Goal: Information Seeking & Learning: Find specific fact

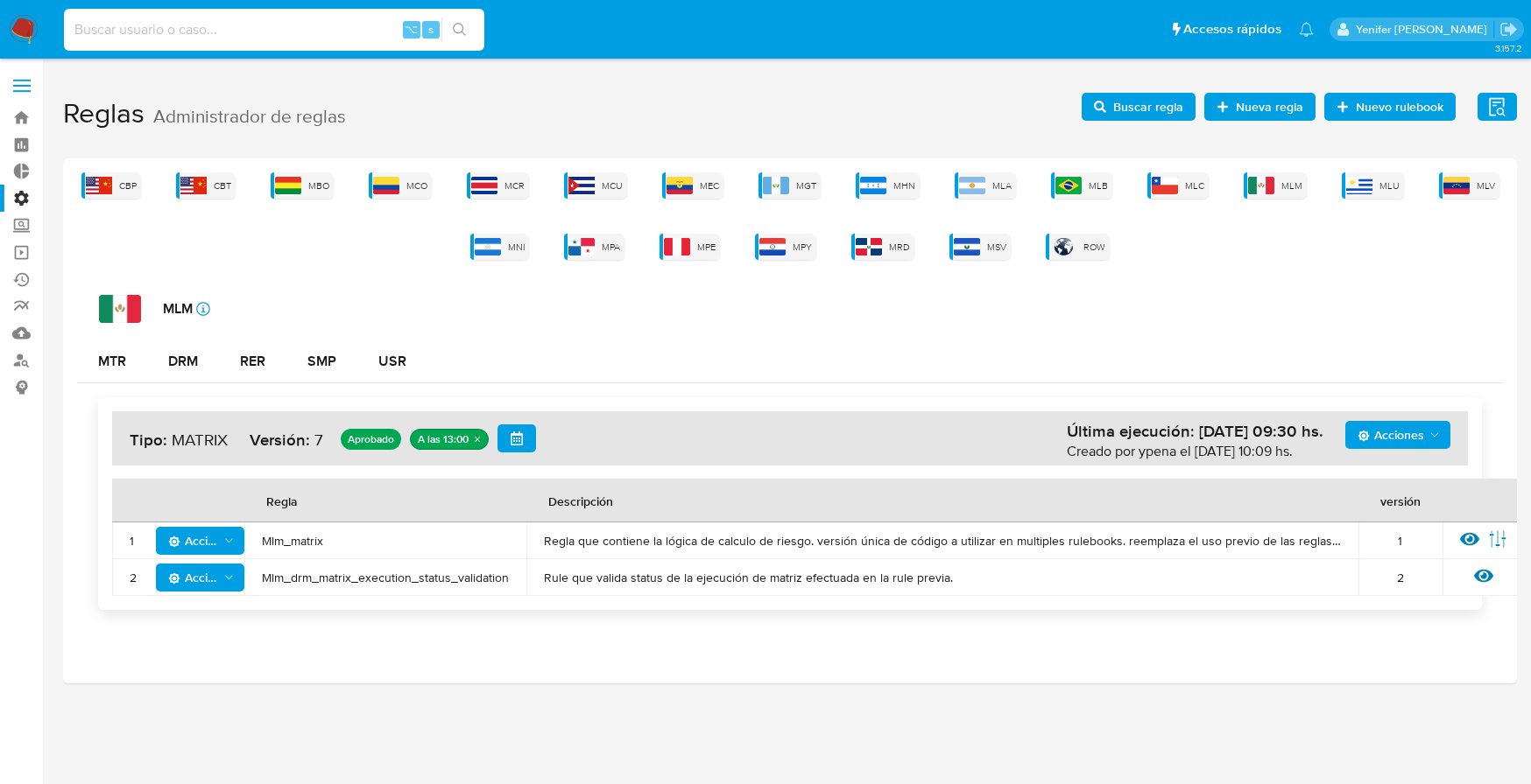
click at [283, 22] on input at bounding box center [274, 29] width 420 height 23
paste input "339614950"
type input "339614950"
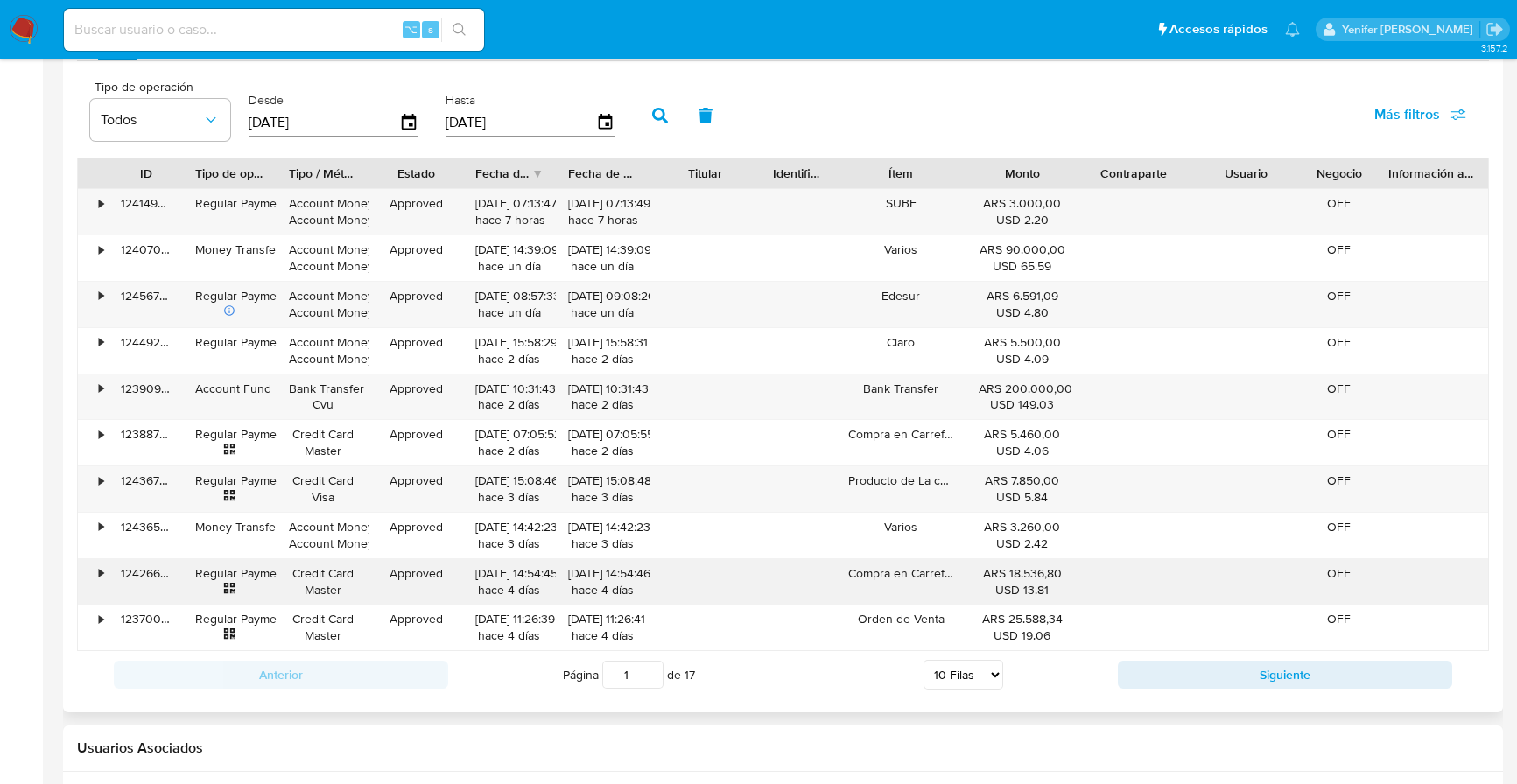
scroll to position [1603, 0]
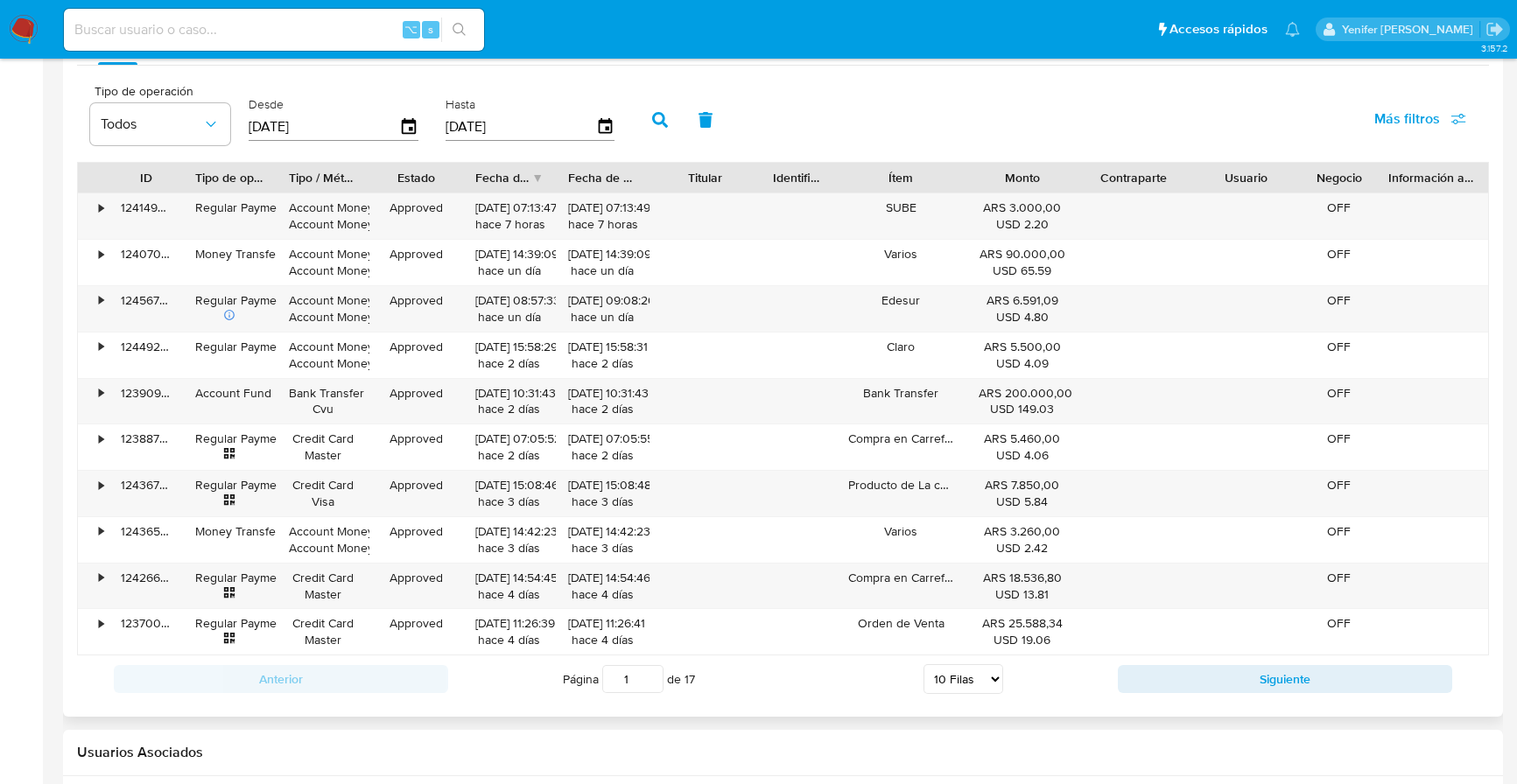
click at [984, 682] on select "5 Filas 10 Filas 20 Filas 25 Filas 50 Filas 100 Filas" at bounding box center [963, 679] width 79 height 29
select select "25"
click at [923, 664] on select "5 Filas 10 Filas 20 Filas 25 Filas 50 Filas 100 Filas" at bounding box center [963, 679] width 79 height 29
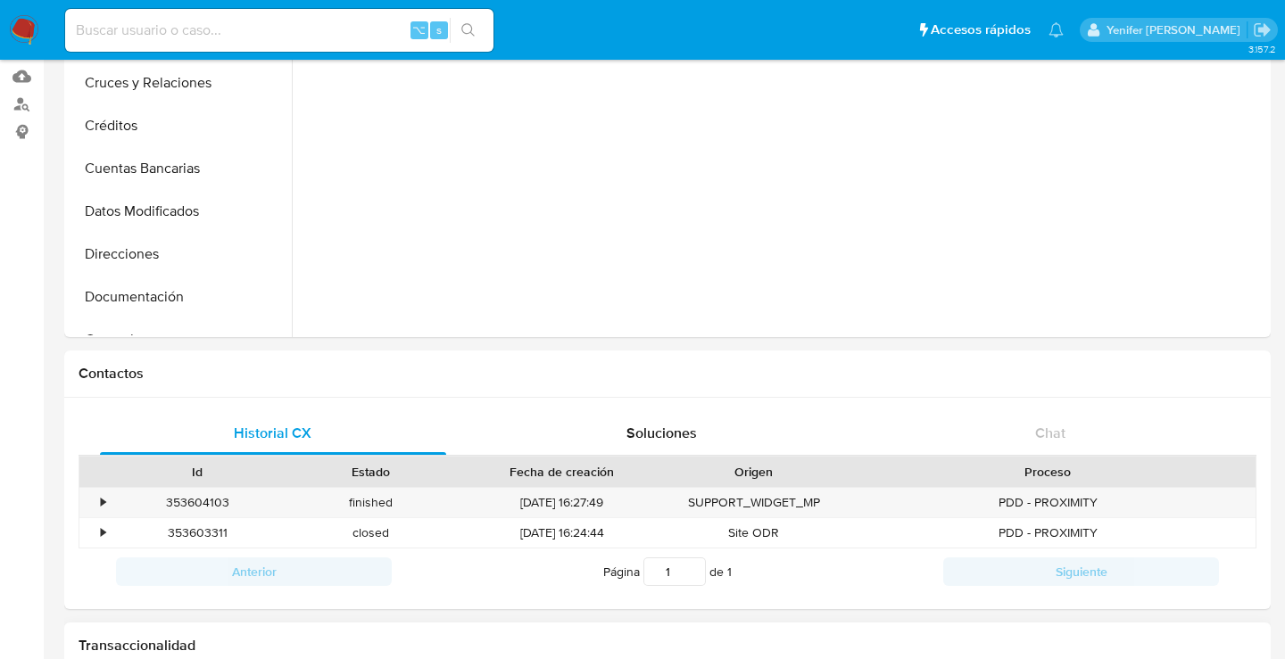
scroll to position [0, 0]
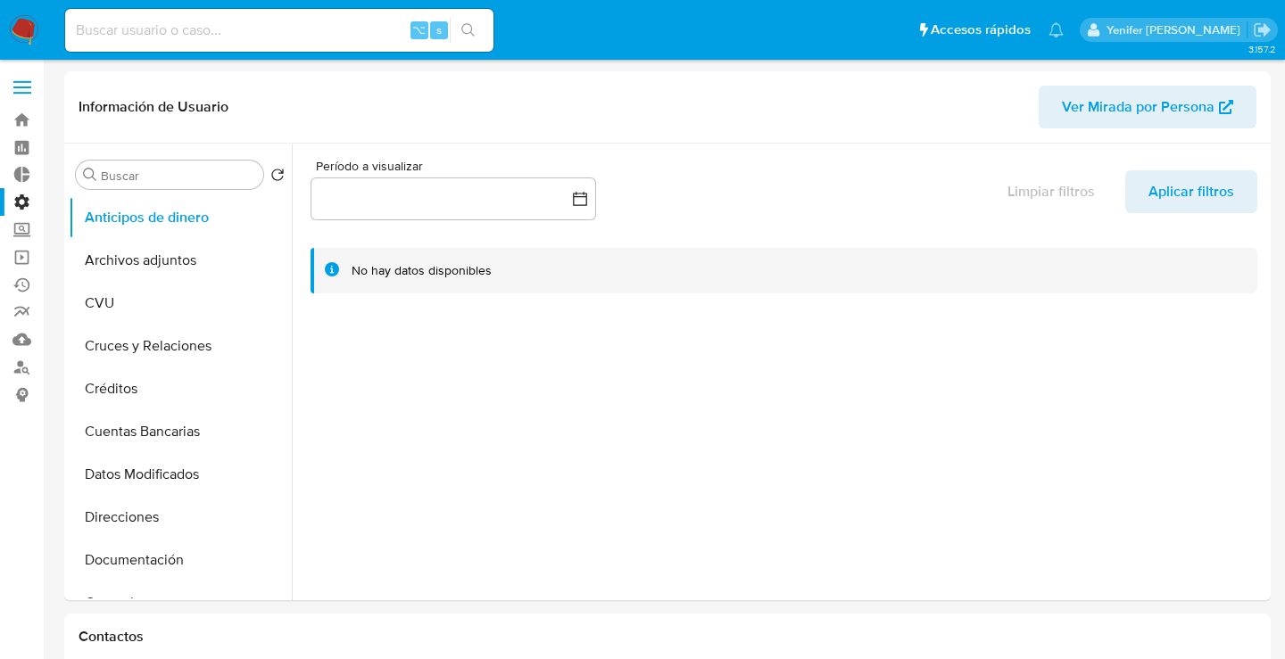
click at [25, 199] on label "Administración" at bounding box center [106, 202] width 212 height 28
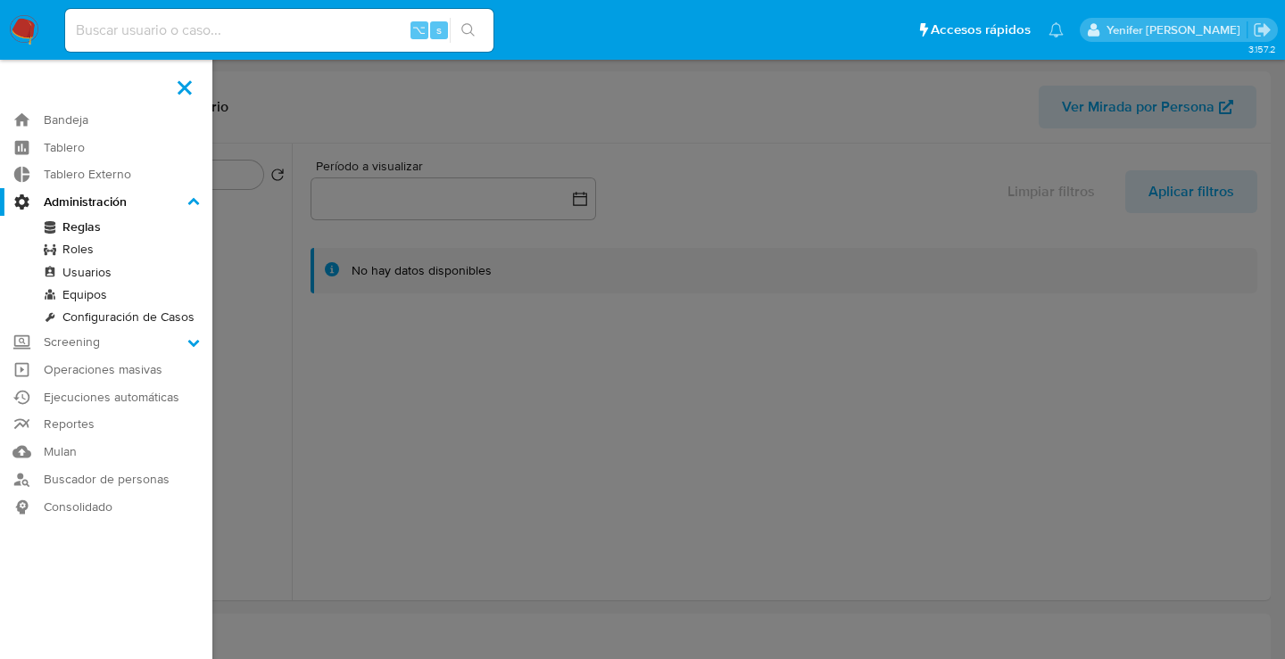
click at [0, 0] on input "Administración" at bounding box center [0, 0] width 0 height 0
click at [92, 228] on link "Reglas" at bounding box center [106, 227] width 212 height 22
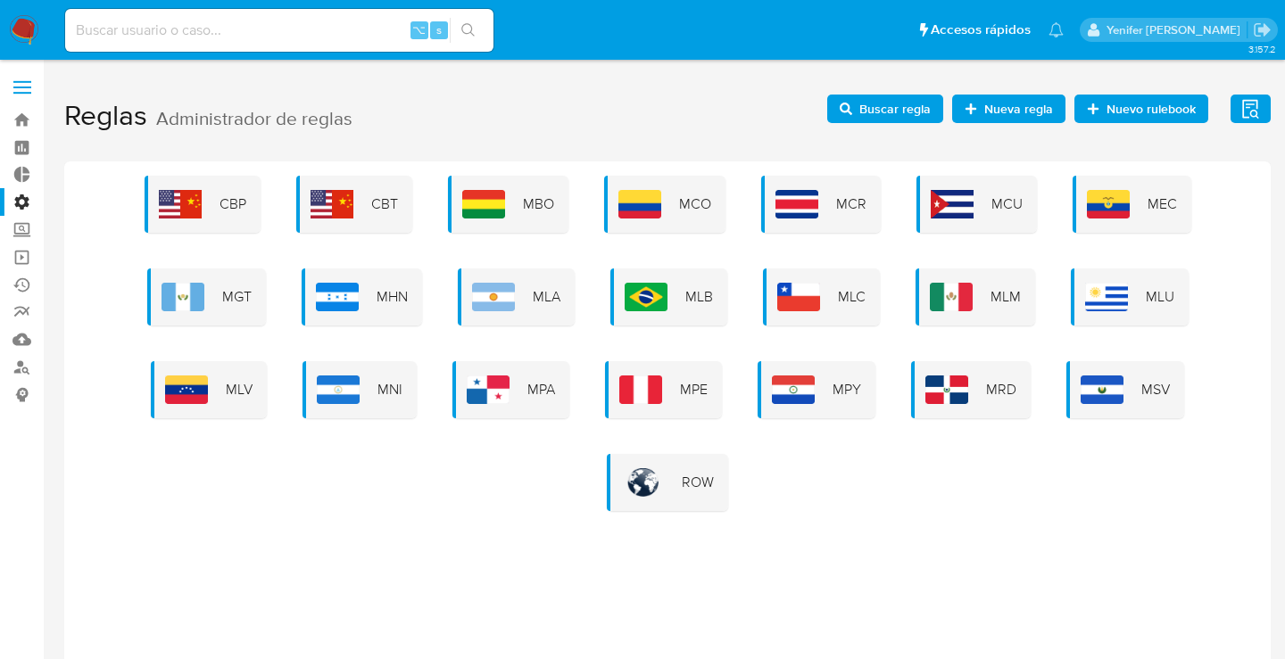
click at [974, 305] on div "MLM" at bounding box center [975, 297] width 120 height 57
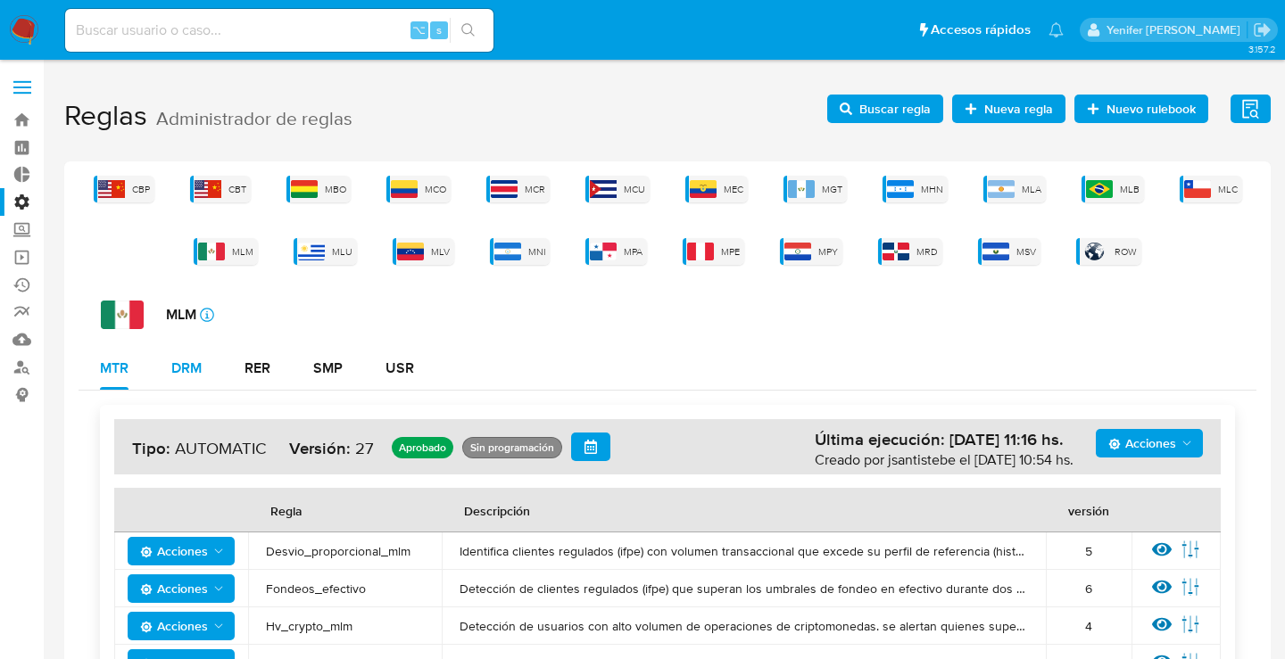
click at [184, 364] on div "DRM" at bounding box center [186, 368] width 30 height 14
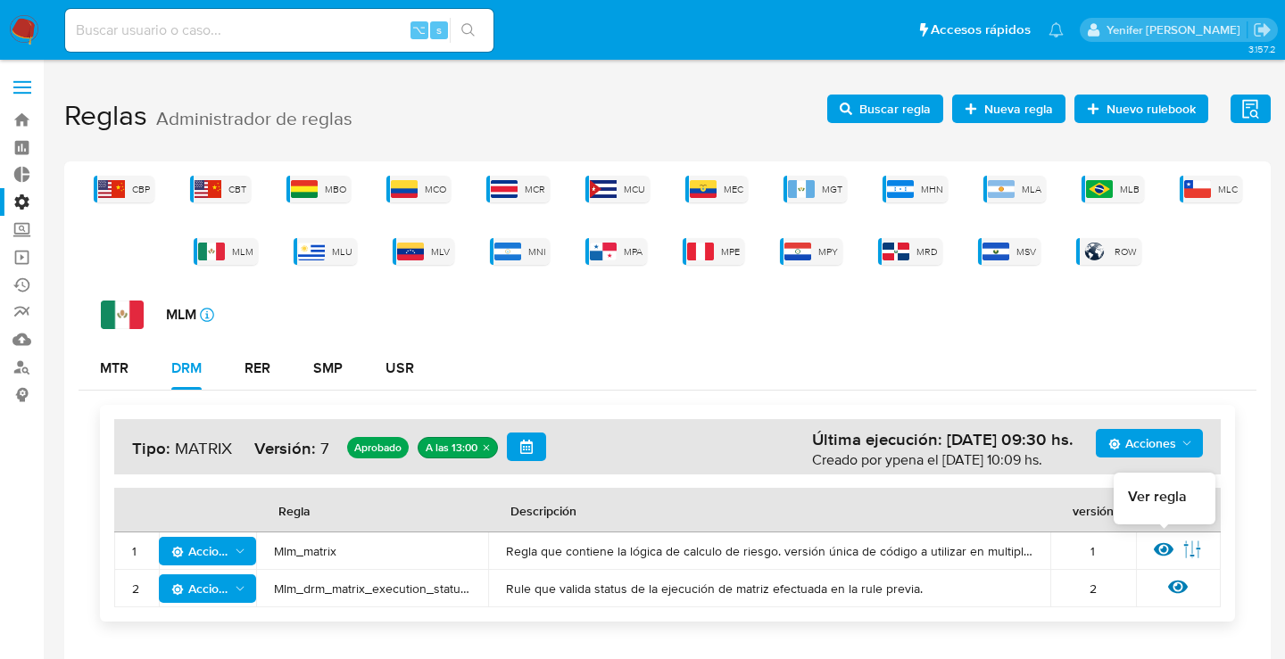
click at [1158, 546] on icon at bounding box center [1164, 549] width 20 height 13
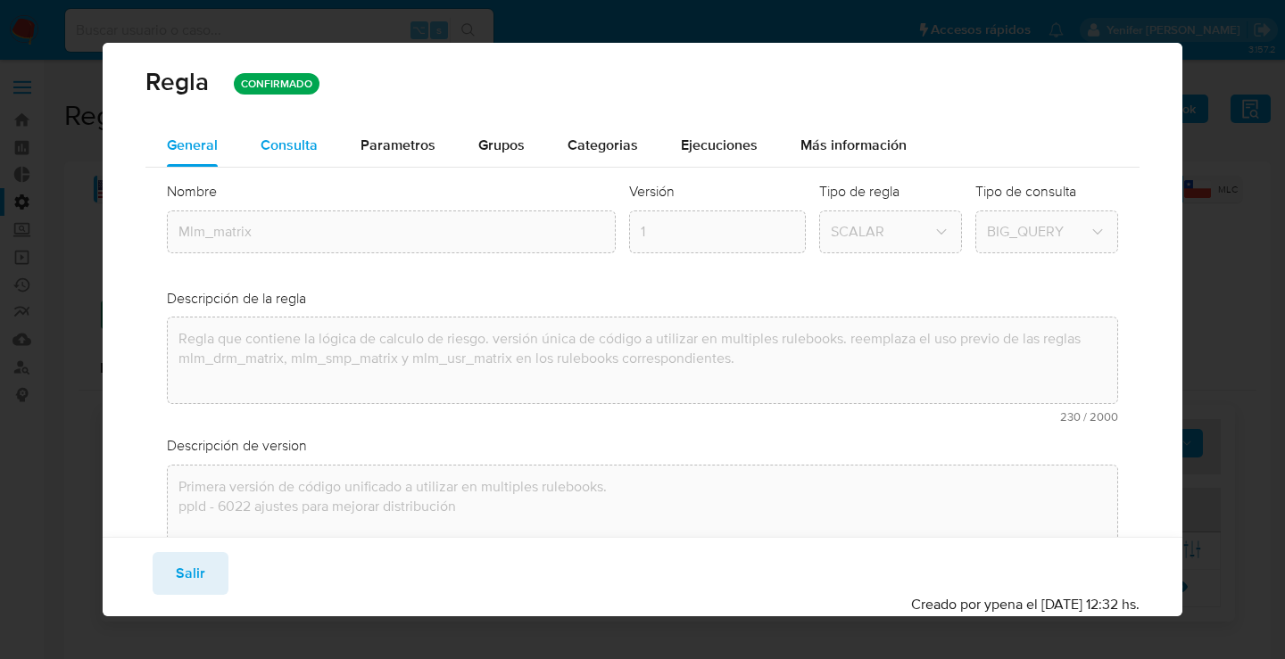
click at [302, 148] on span "Consulta" at bounding box center [289, 145] width 57 height 21
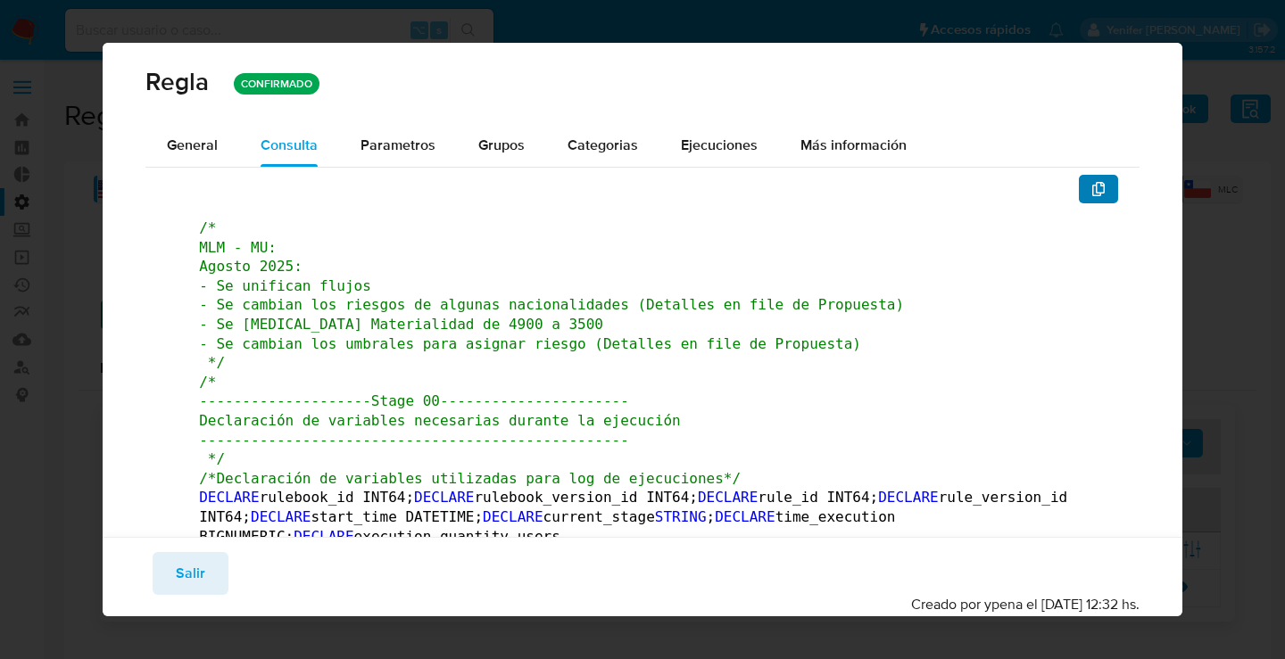
click at [1086, 186] on button "button" at bounding box center [1098, 189] width 39 height 29
click at [535, 346] on span "/* MLM - MU: Agosto 2025: - Se unifican flujos - Se cambian los riesgos de algu…" at bounding box center [551, 295] width 705 height 152
click at [1097, 184] on icon "button" at bounding box center [1098, 189] width 14 height 14
click at [198, 570] on span "Salir" at bounding box center [190, 573] width 29 height 39
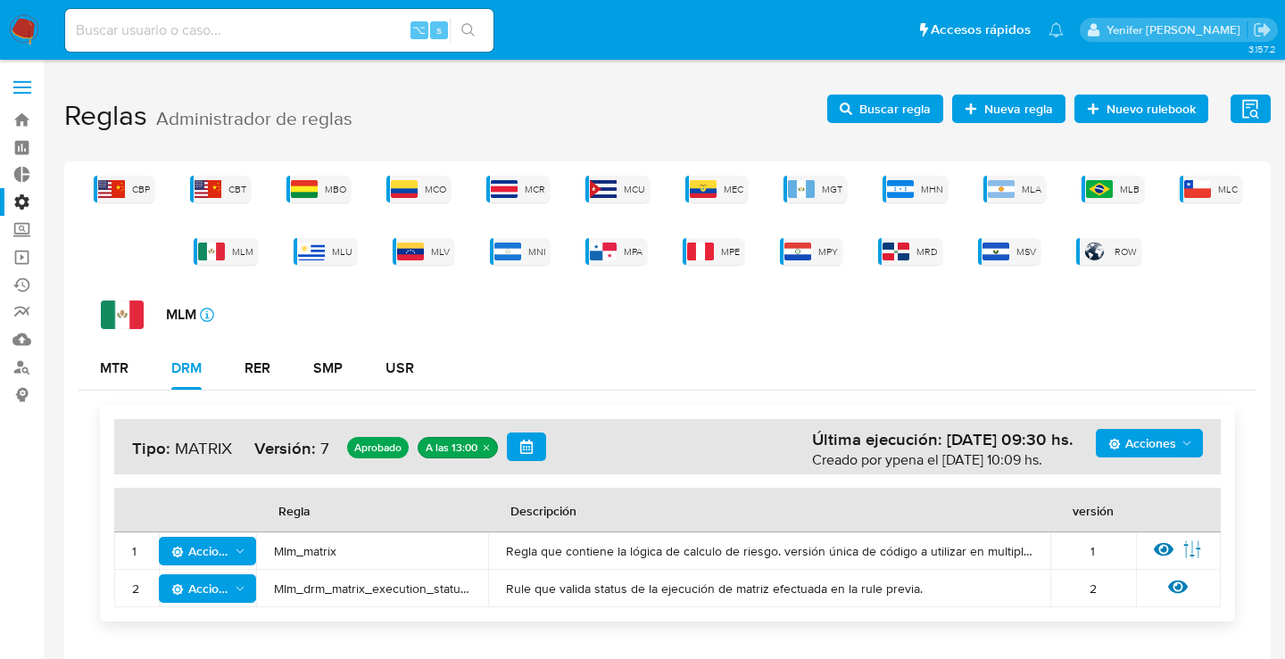
click at [221, 45] on div "⌥ s" at bounding box center [279, 30] width 428 height 43
click at [219, 29] on input at bounding box center [279, 30] width 428 height 23
paste input "339614950"
type input "339614950"
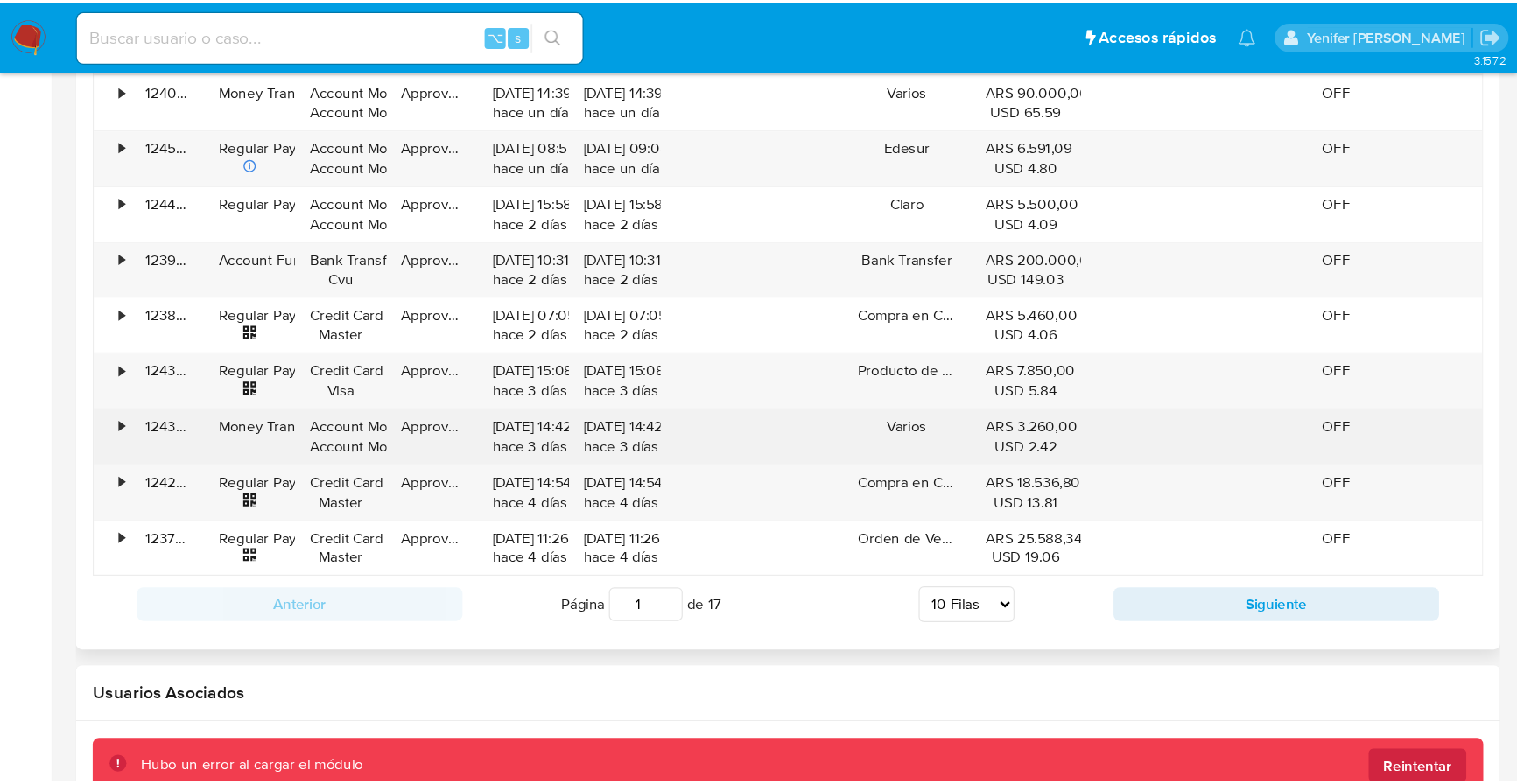
scroll to position [1807, 0]
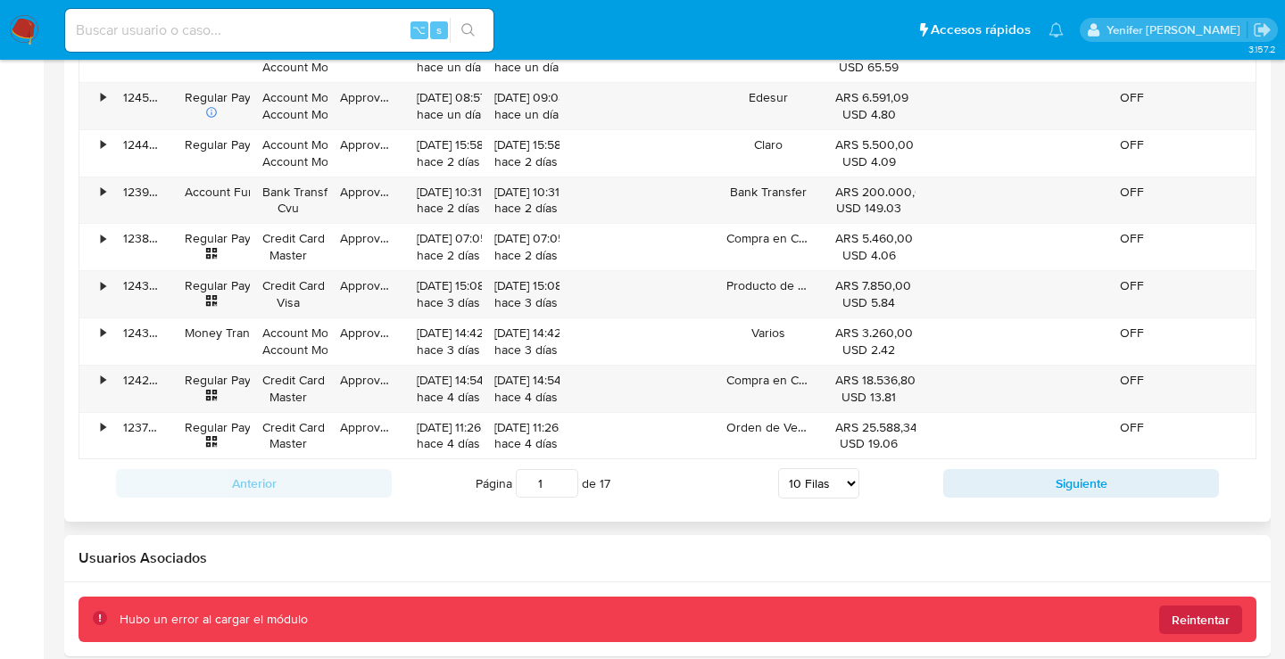
click at [816, 482] on select "5 Filas 10 Filas 20 Filas 25 Filas 50 Filas 100 Filas" at bounding box center [818, 483] width 81 height 30
select select "50"
click at [778, 469] on select "5 Filas 10 Filas 20 Filas 25 Filas 50 Filas 100 Filas" at bounding box center [818, 483] width 81 height 30
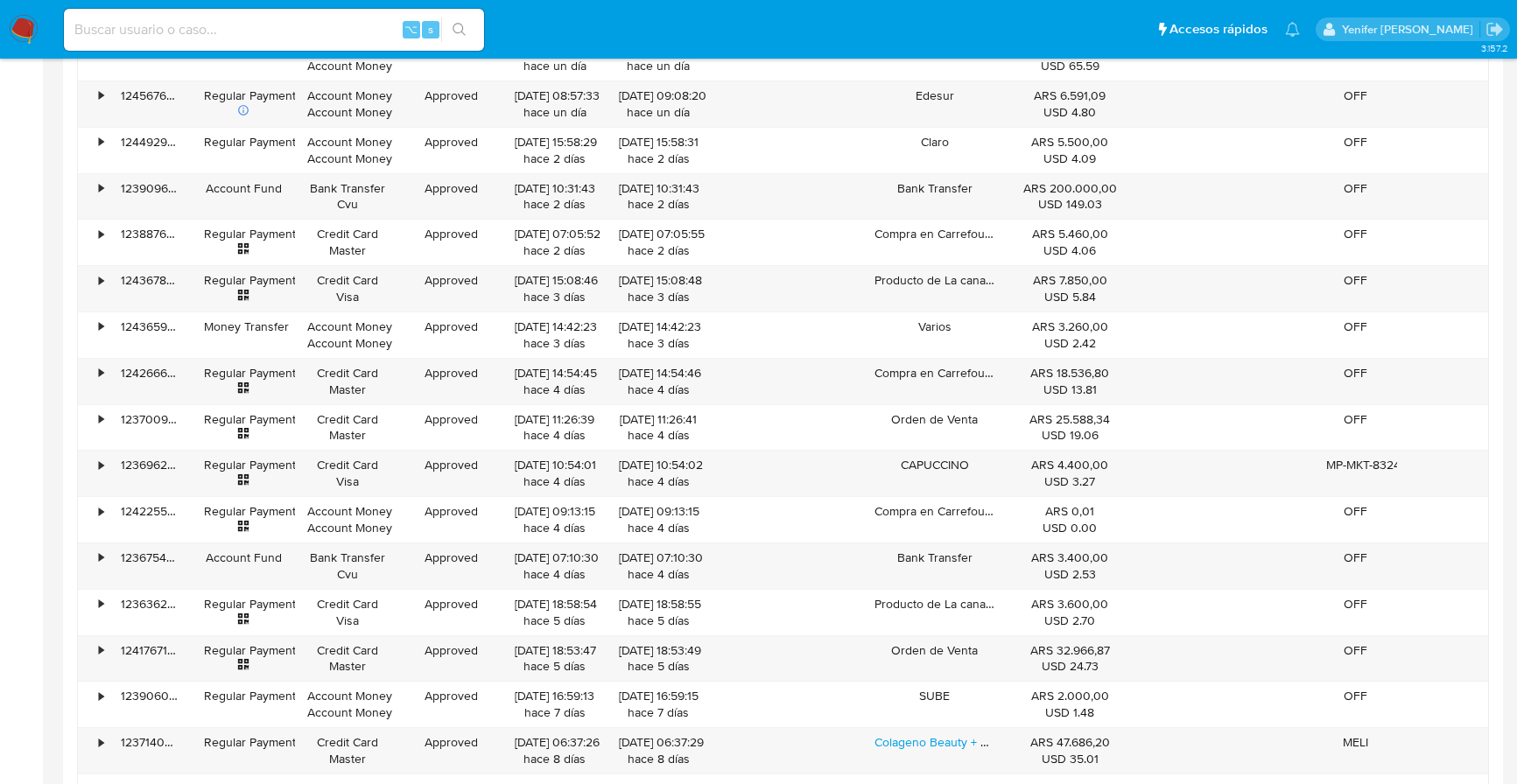
scroll to position [824, 0]
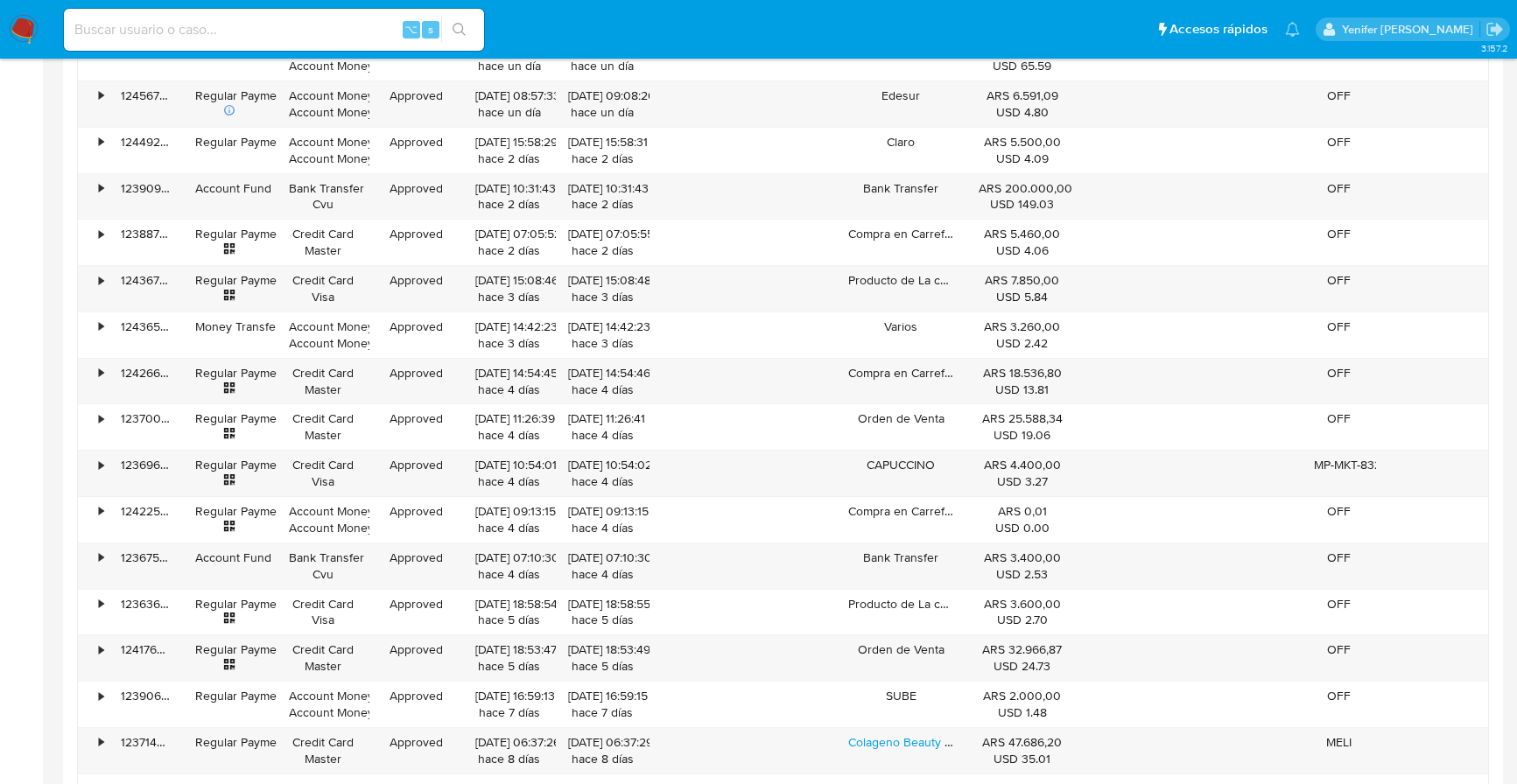
click at [949, 5] on nav "Pausado Ver notificaciones ⌥ s Accesos rápidos Presiona las siguientes teclas p…" at bounding box center [758, 29] width 1517 height 59
click at [802, 33] on ul "Pausado Ver notificaciones ⌥ s Accesos rápidos Presiona las siguientes teclas p…" at bounding box center [682, 28] width 1254 height 44
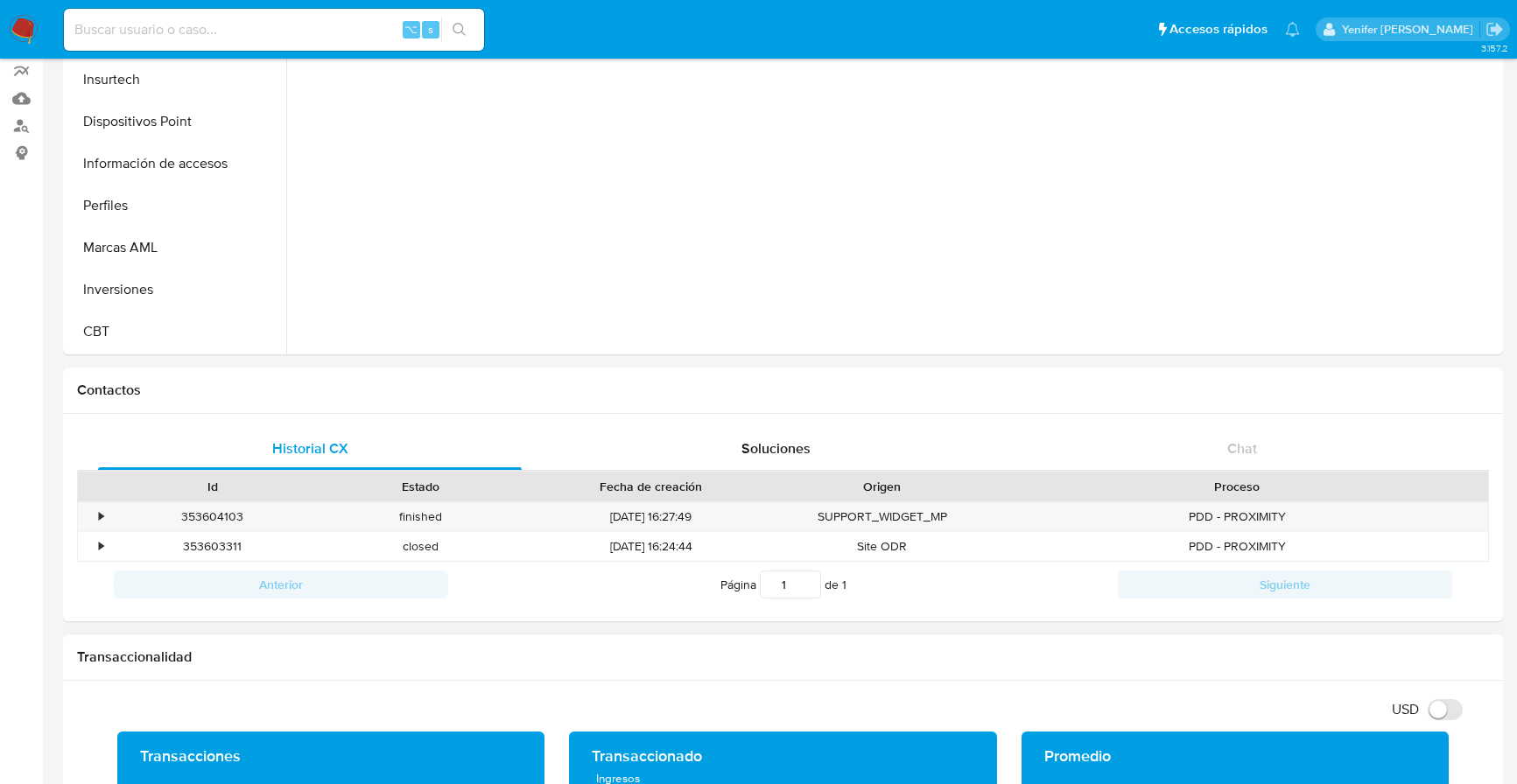
scroll to position [0, 0]
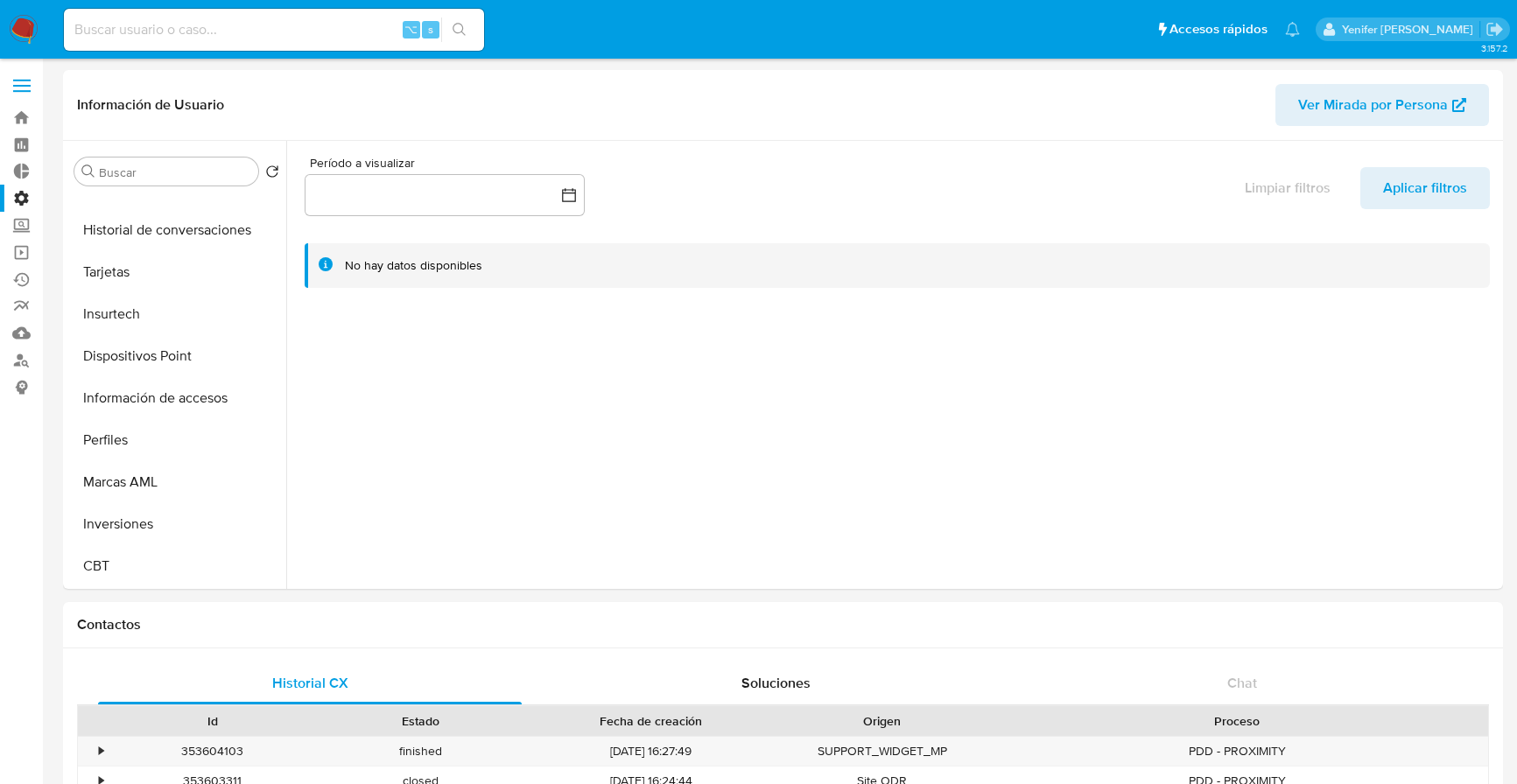
click at [21, 190] on label "Administración" at bounding box center [104, 198] width 208 height 27
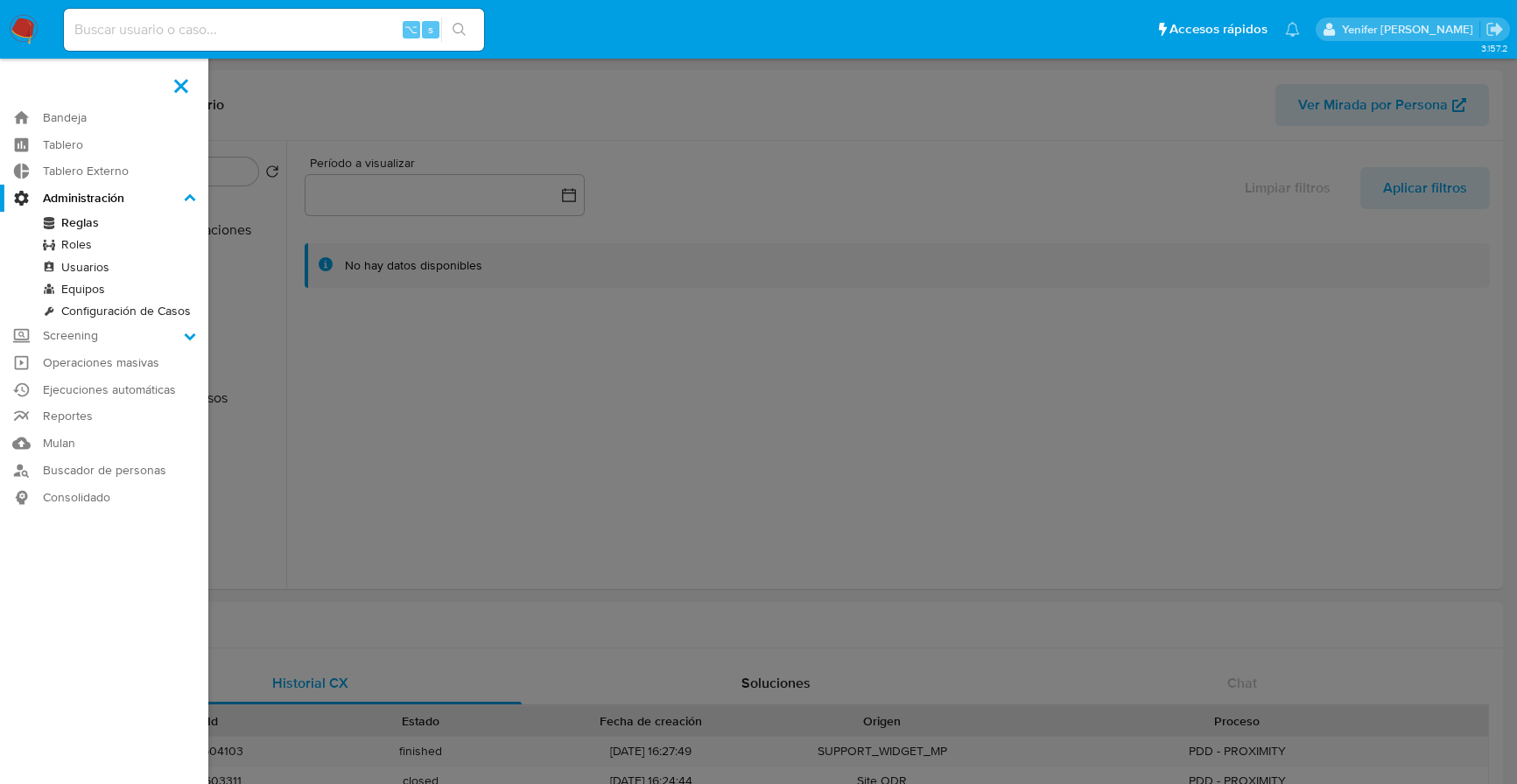
click at [0, 0] on input "Administración" at bounding box center [0, 0] width 0 height 0
click at [86, 228] on link "Reglas" at bounding box center [104, 223] width 208 height 22
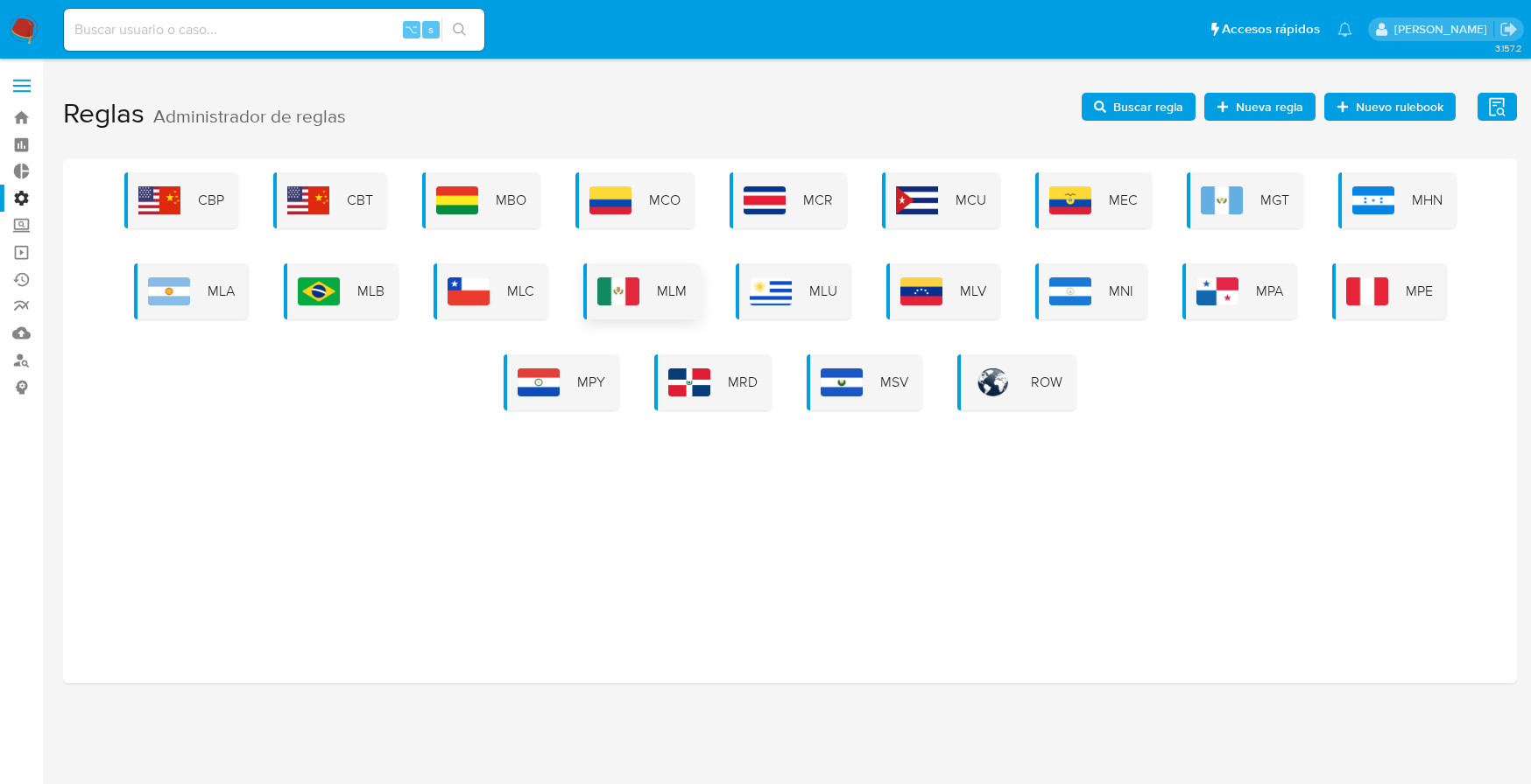
click at [643, 279] on div "MLM" at bounding box center [642, 291] width 118 height 56
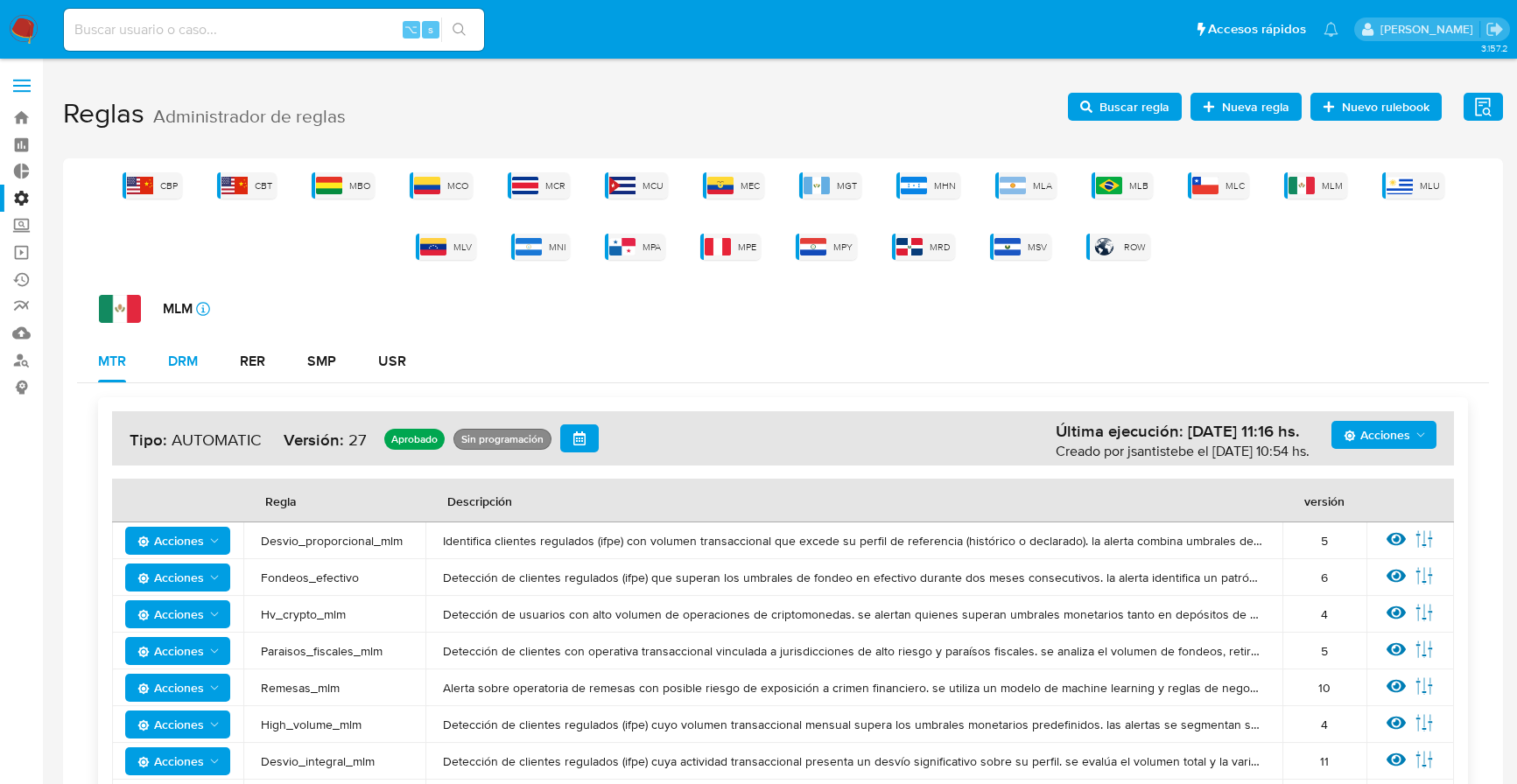
click at [186, 369] on div "DRM" at bounding box center [183, 361] width 29 height 14
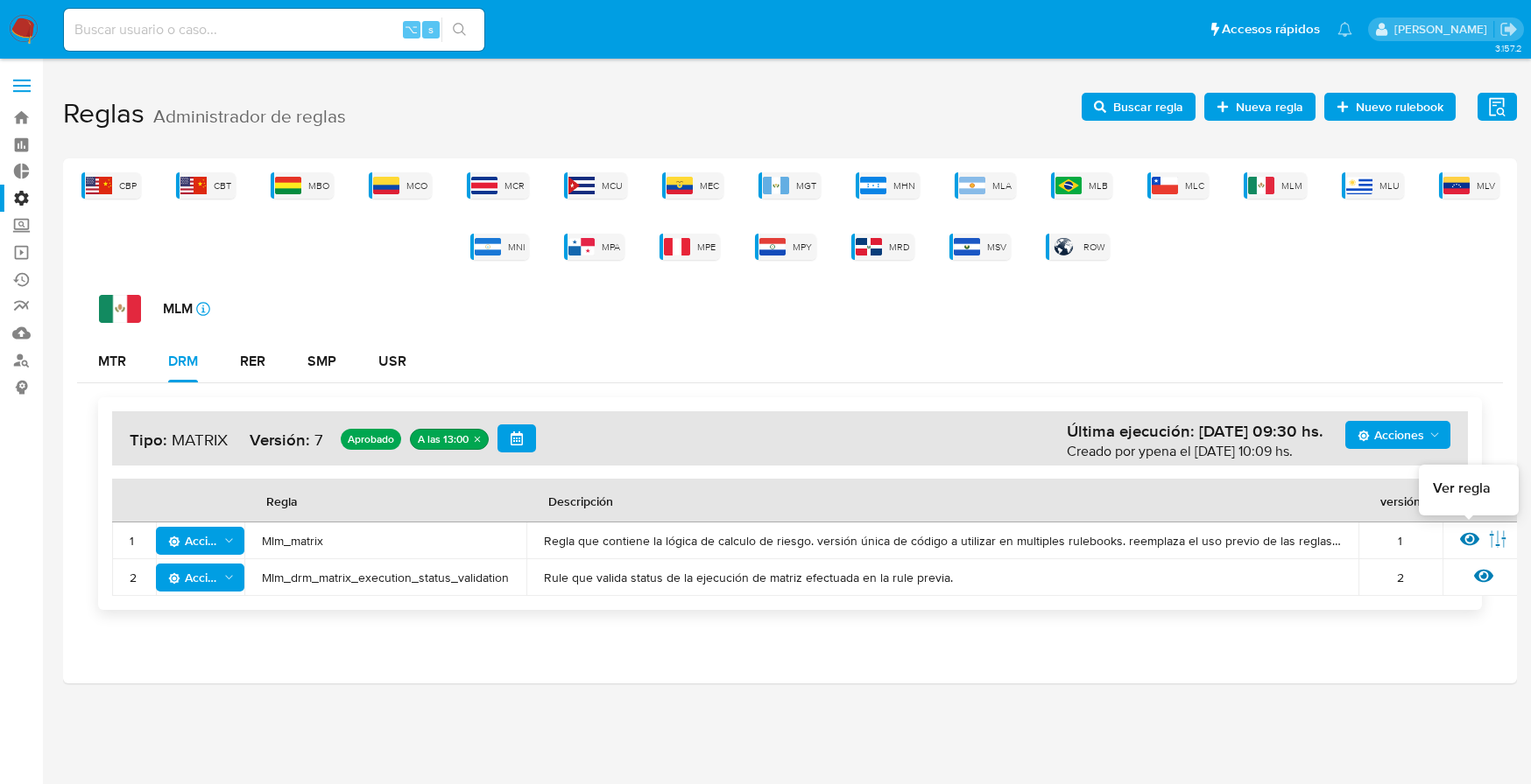
click at [1464, 539] on icon at bounding box center [1469, 540] width 20 height 20
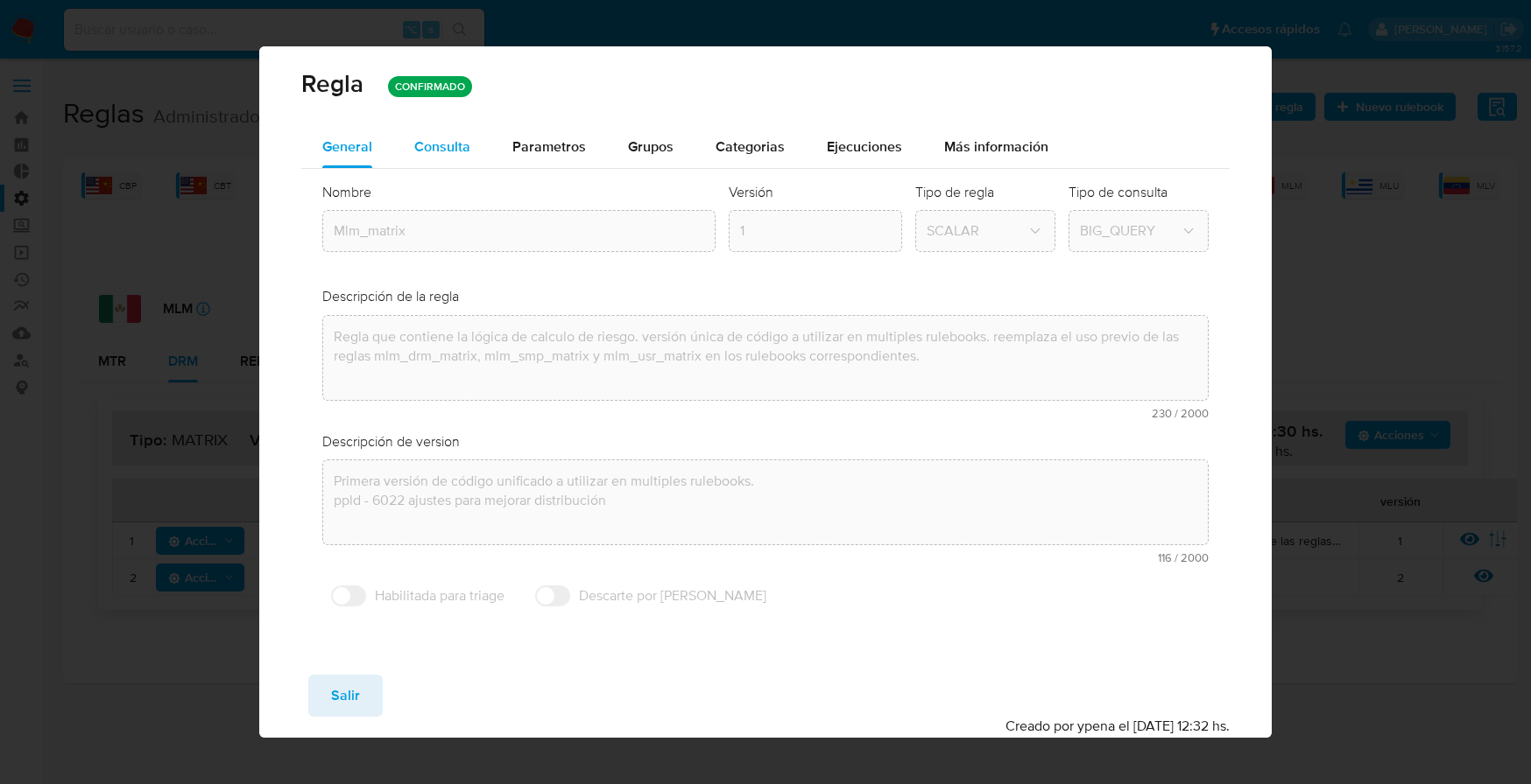
click at [467, 144] on span "Consulta" at bounding box center [442, 146] width 56 height 21
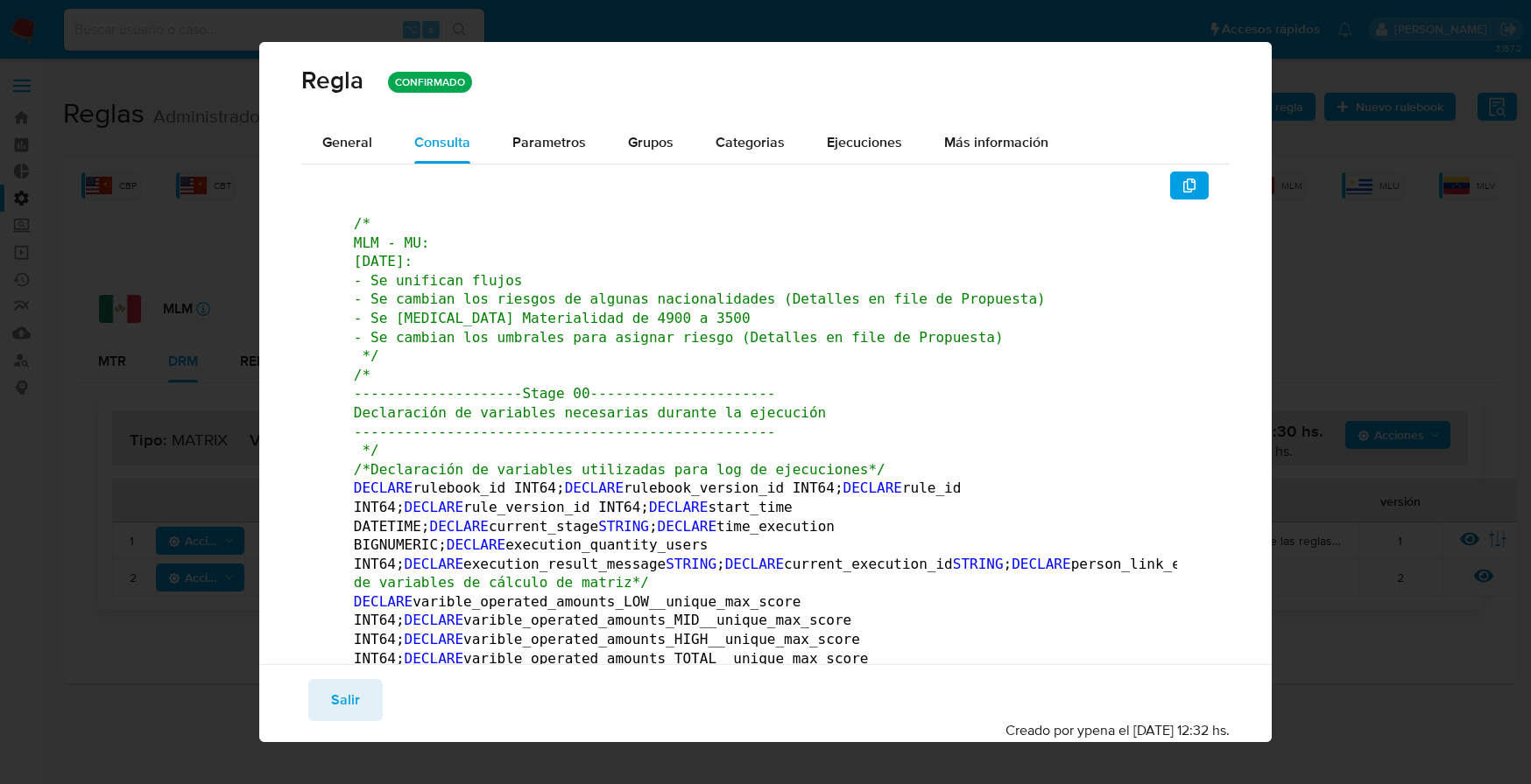
click at [776, 301] on span "/* MLM - MU: Agosto 2025: - Se unifican flujos - Se cambian los riesgos de algu…" at bounding box center [699, 289] width 692 height 149
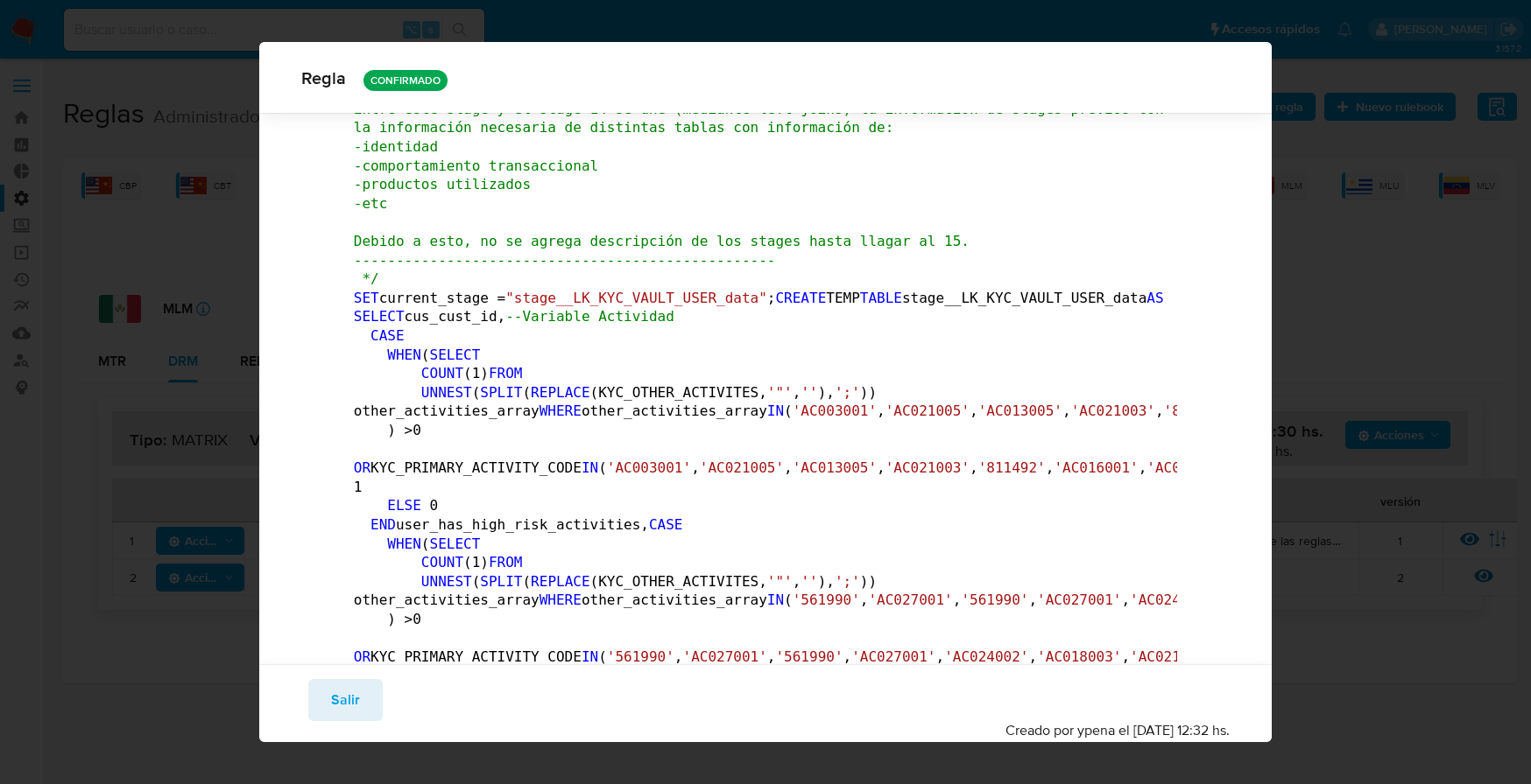
scroll to position [67483, 0]
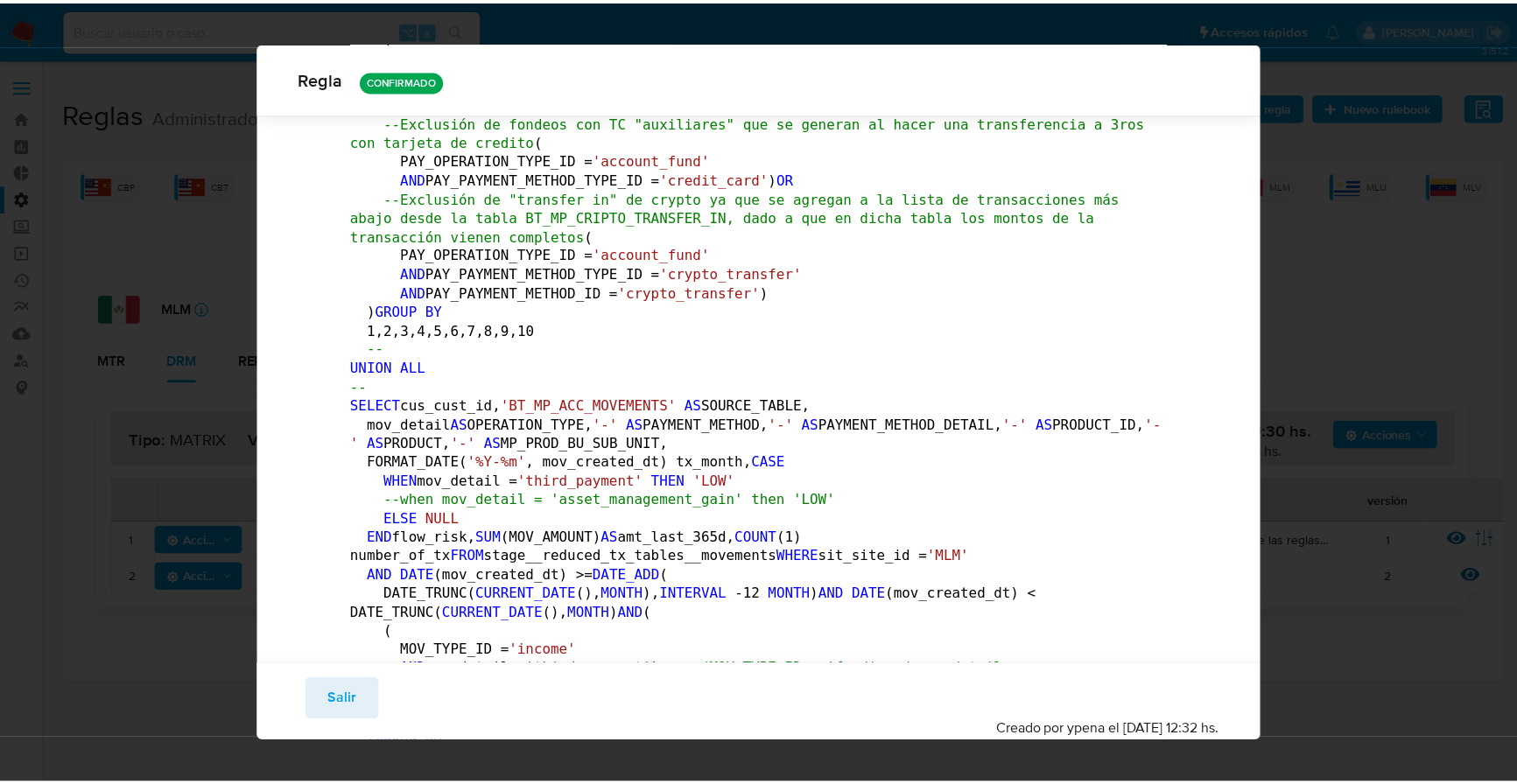
scroll to position [0, 0]
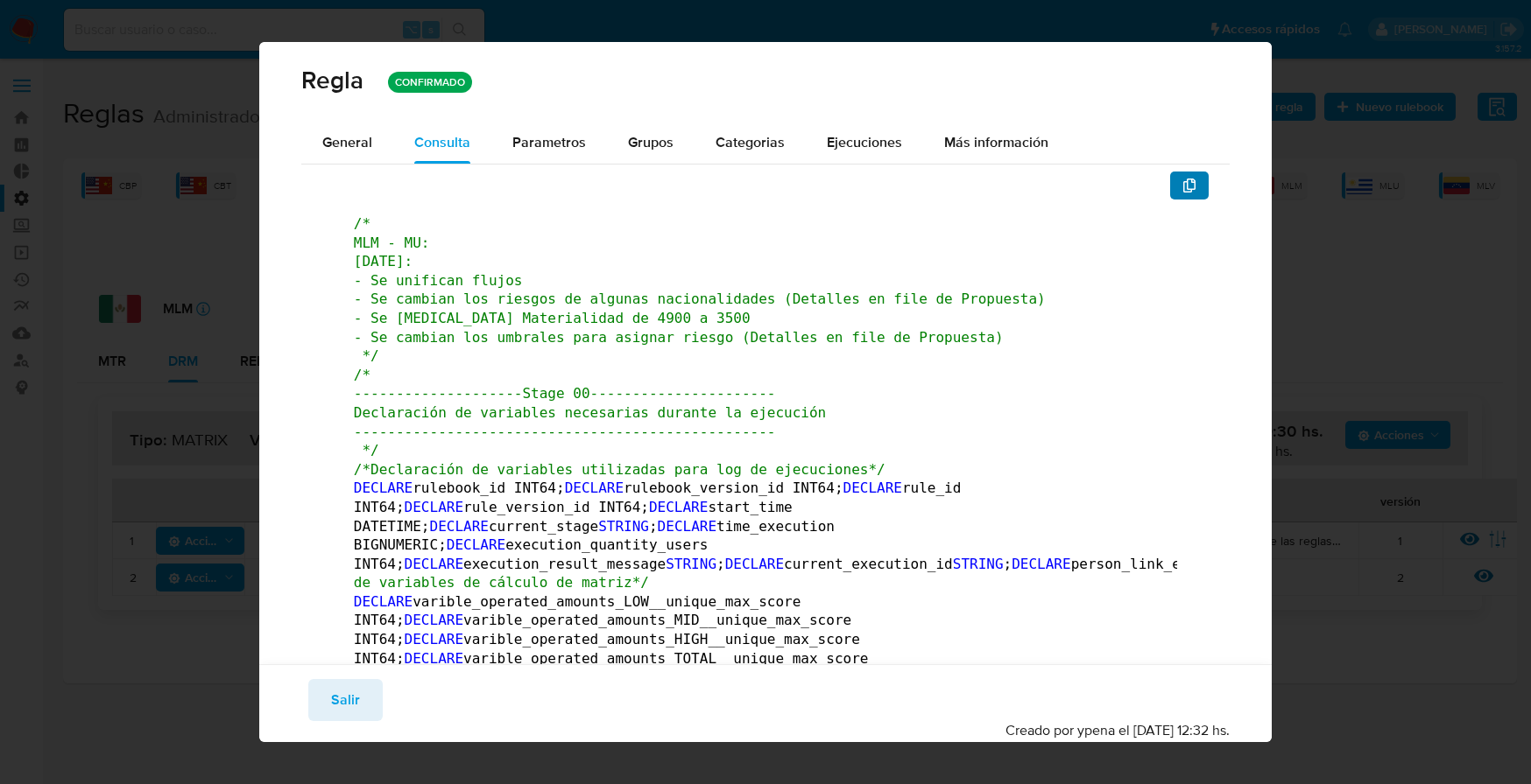
click at [1182, 183] on icon "button" at bounding box center [1188, 185] width 14 height 14
click at [344, 710] on span "Salir" at bounding box center [344, 700] width 28 height 38
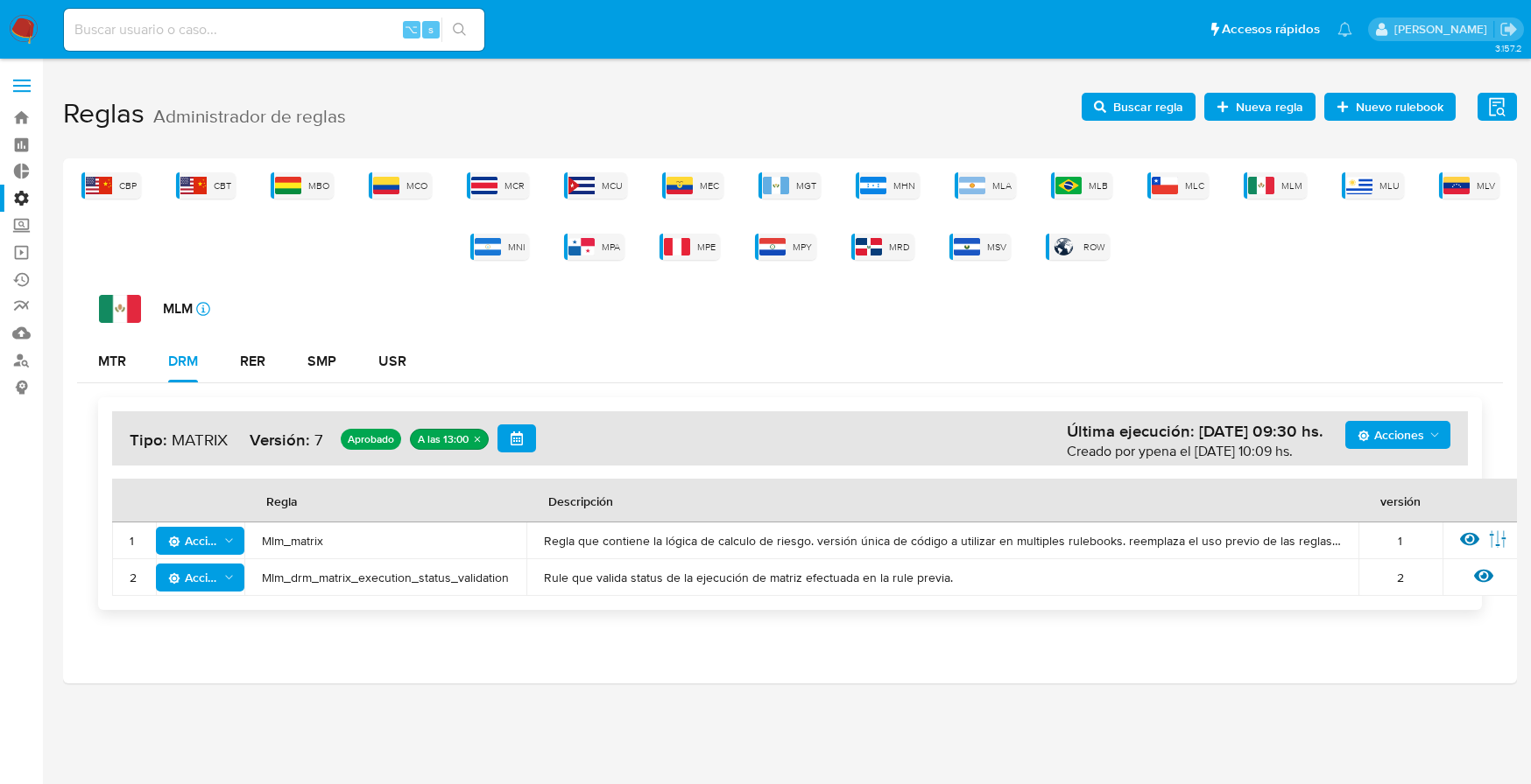
click at [18, 193] on label "Administración" at bounding box center [104, 198] width 208 height 27
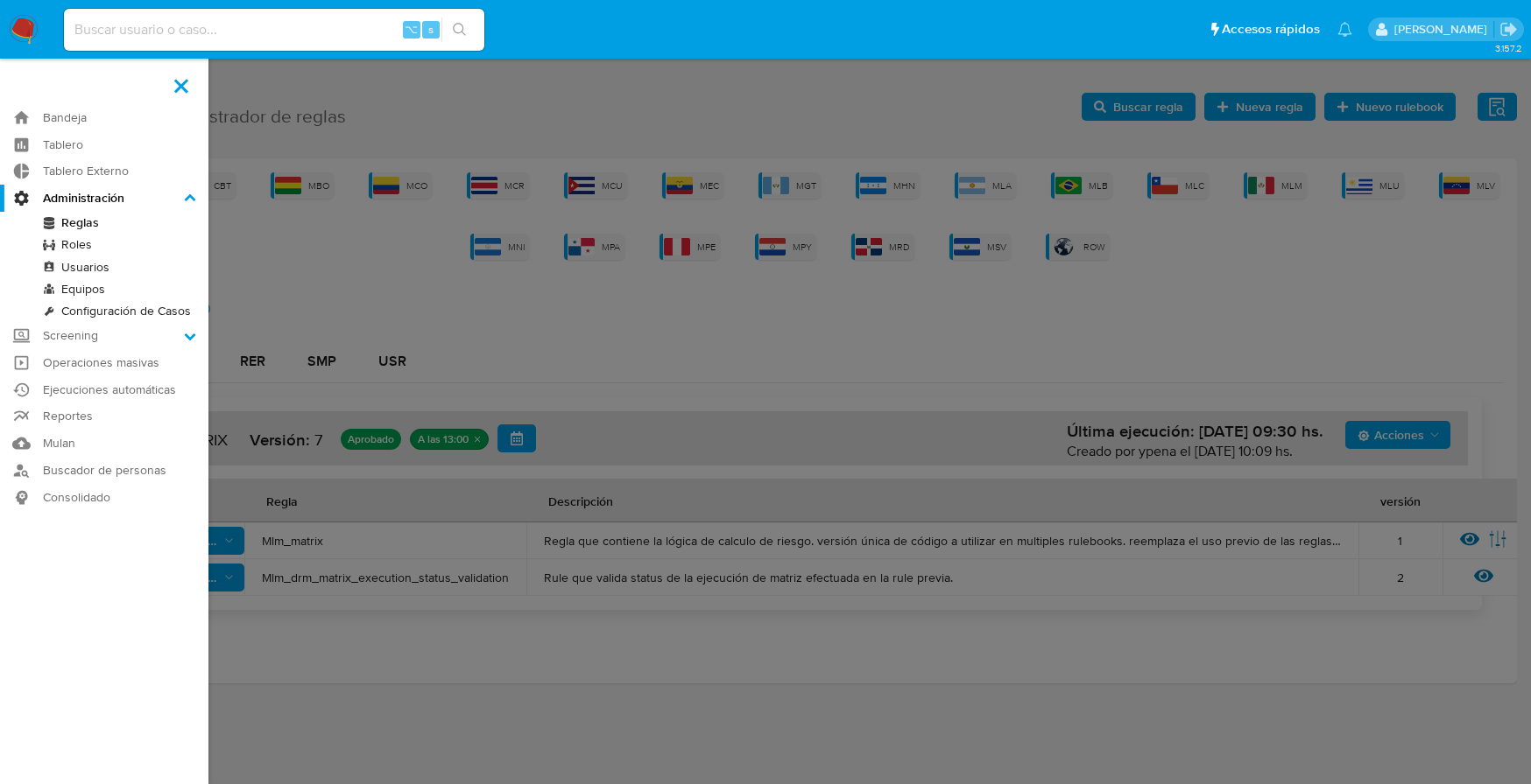
click at [0, 0] on input "Administración" at bounding box center [0, 0] width 0 height 0
click at [183, 21] on input at bounding box center [274, 29] width 420 height 23
paste input "339614950"
type input "339614950"
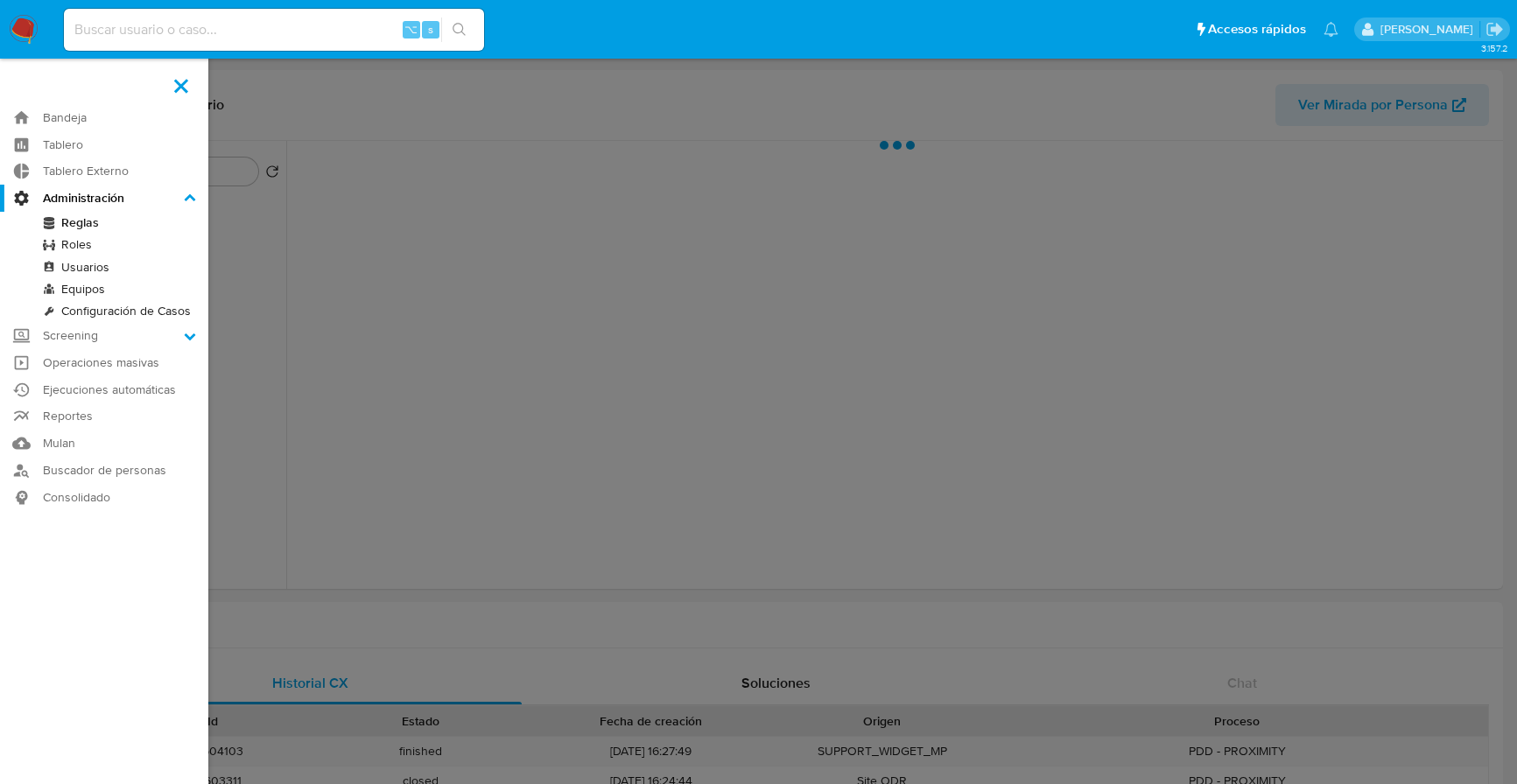
click at [462, 183] on label at bounding box center [758, 392] width 1517 height 784
click at [0, 0] on input "checkbox" at bounding box center [0, 0] width 0 height 0
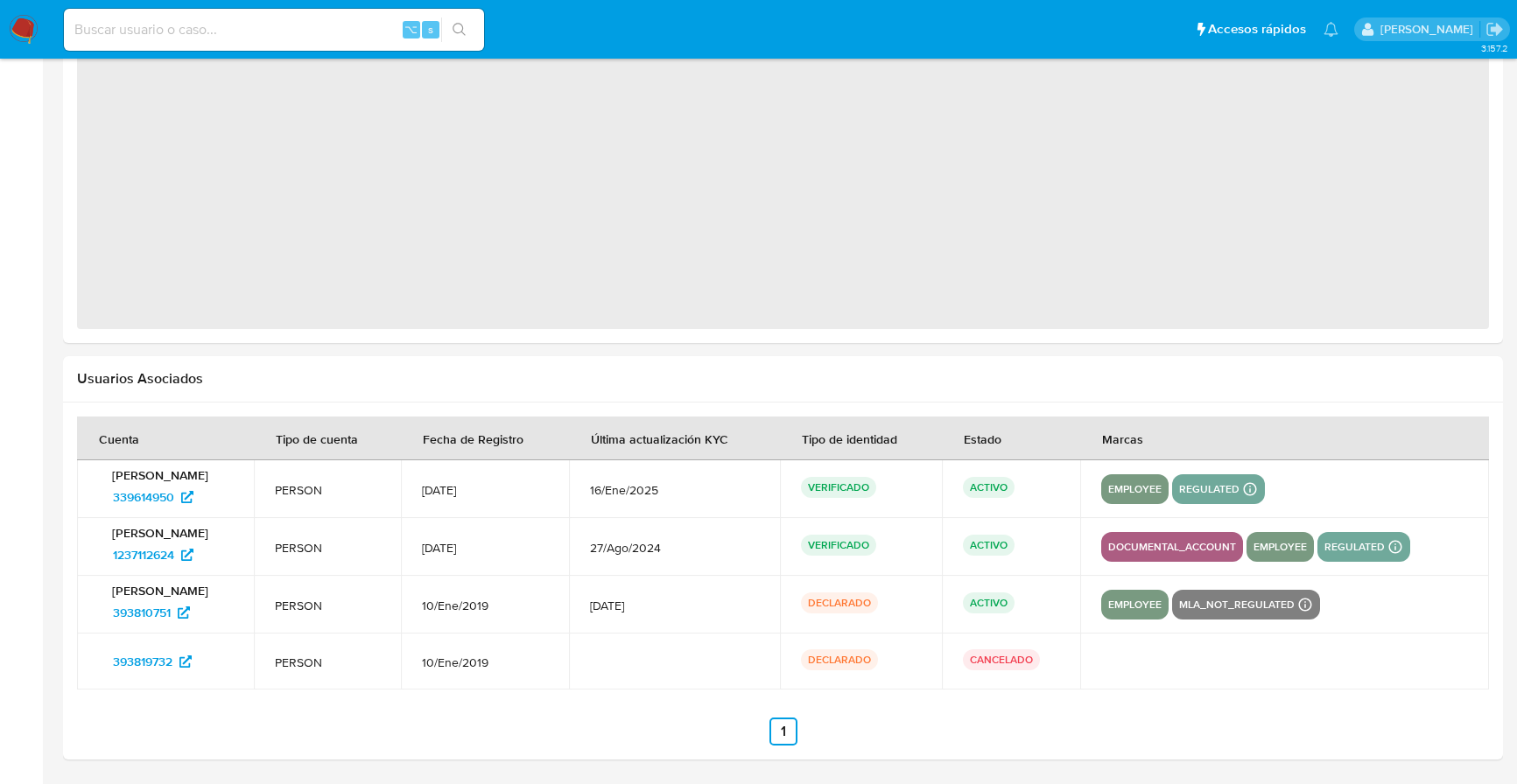
select select "10"
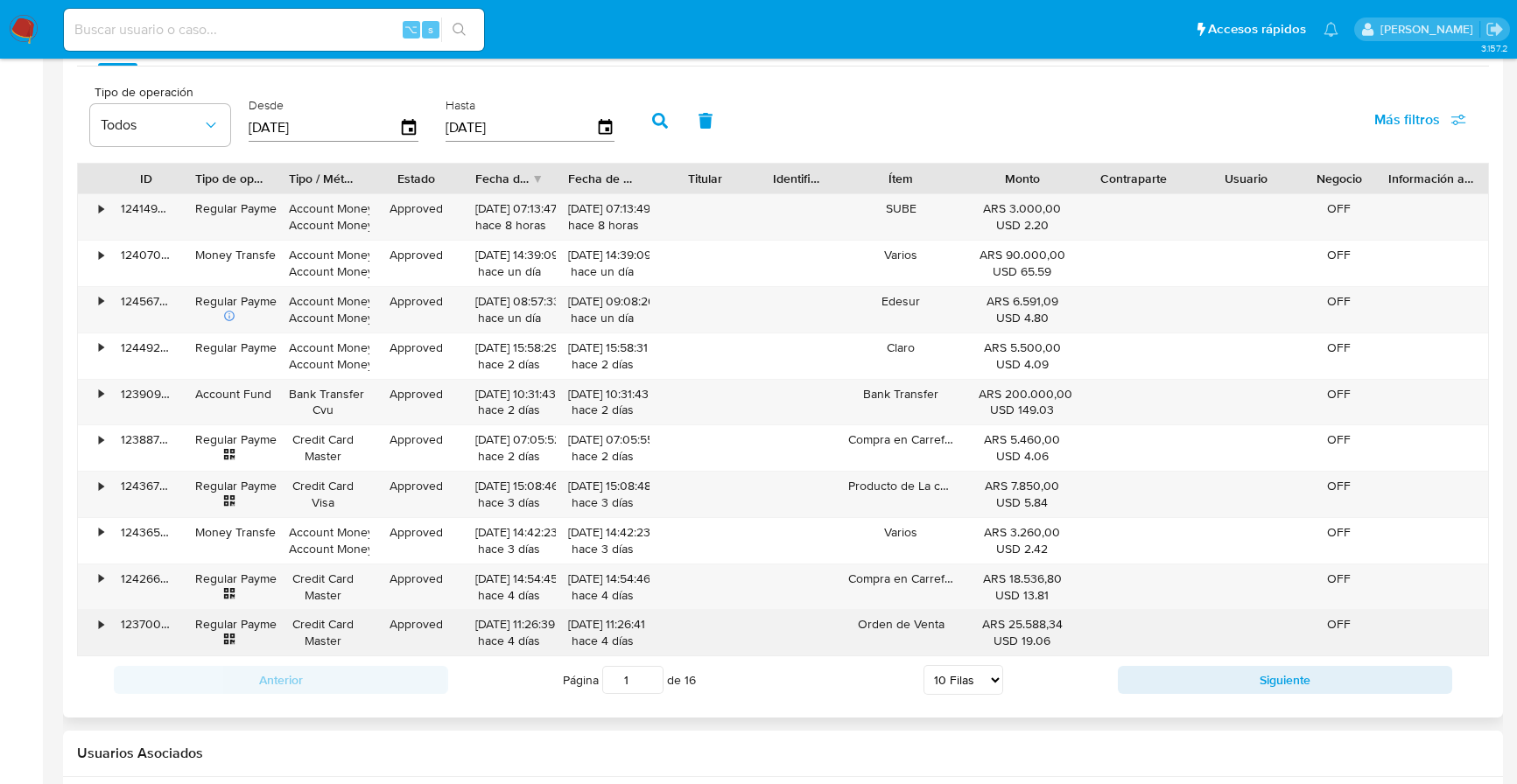
scroll to position [1606, 0]
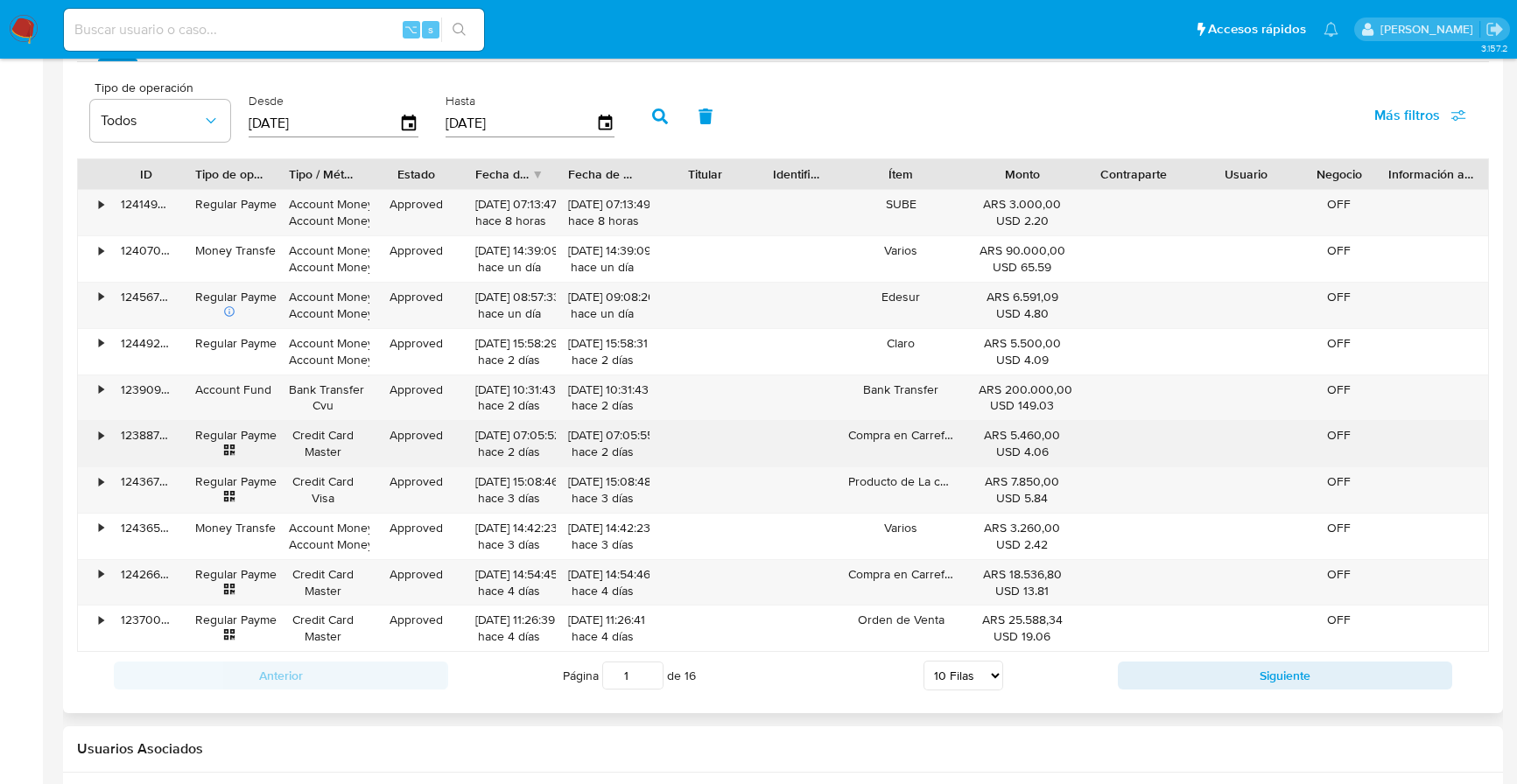
click at [99, 438] on div "•" at bounding box center [101, 435] width 4 height 17
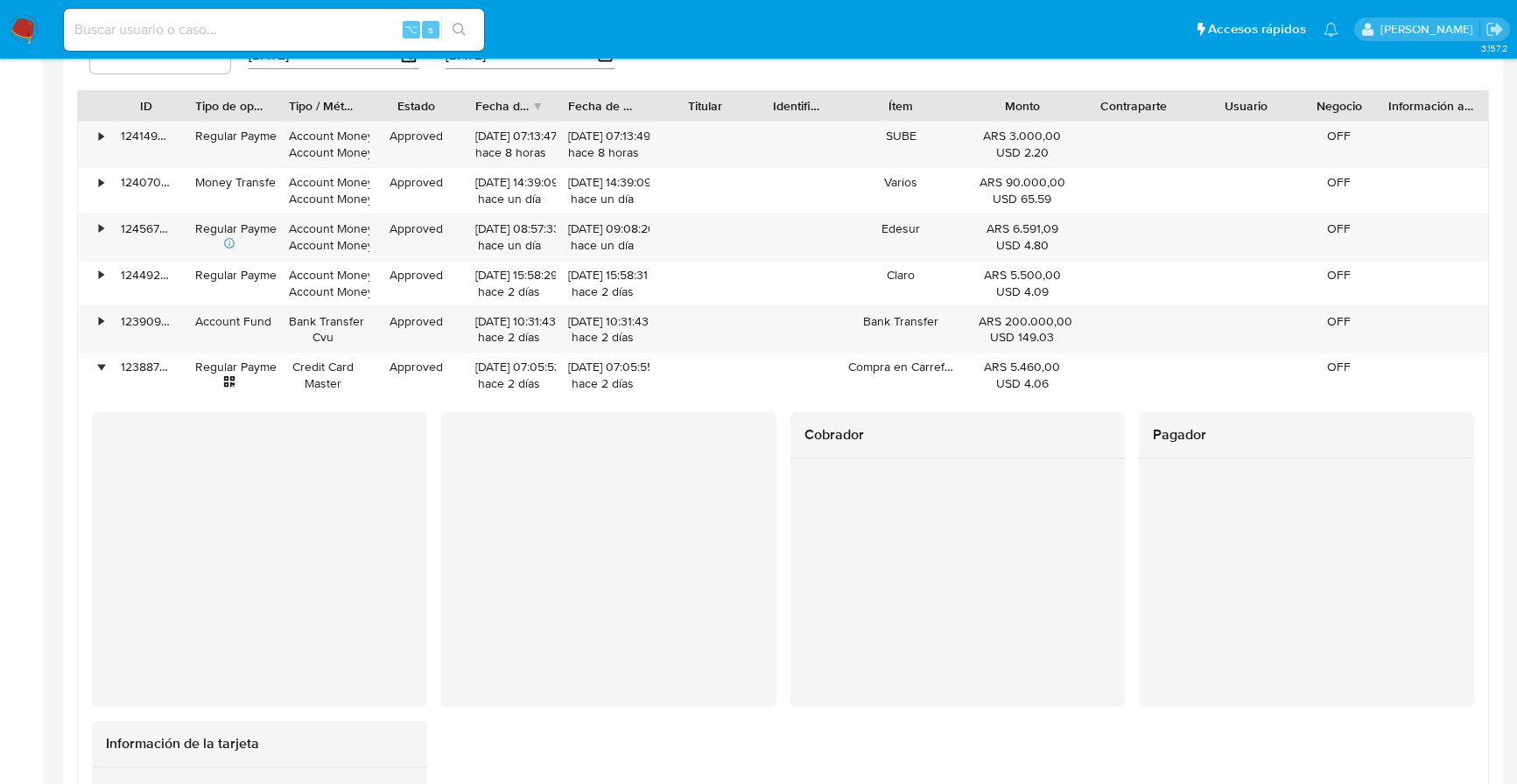
scroll to position [1676, 0]
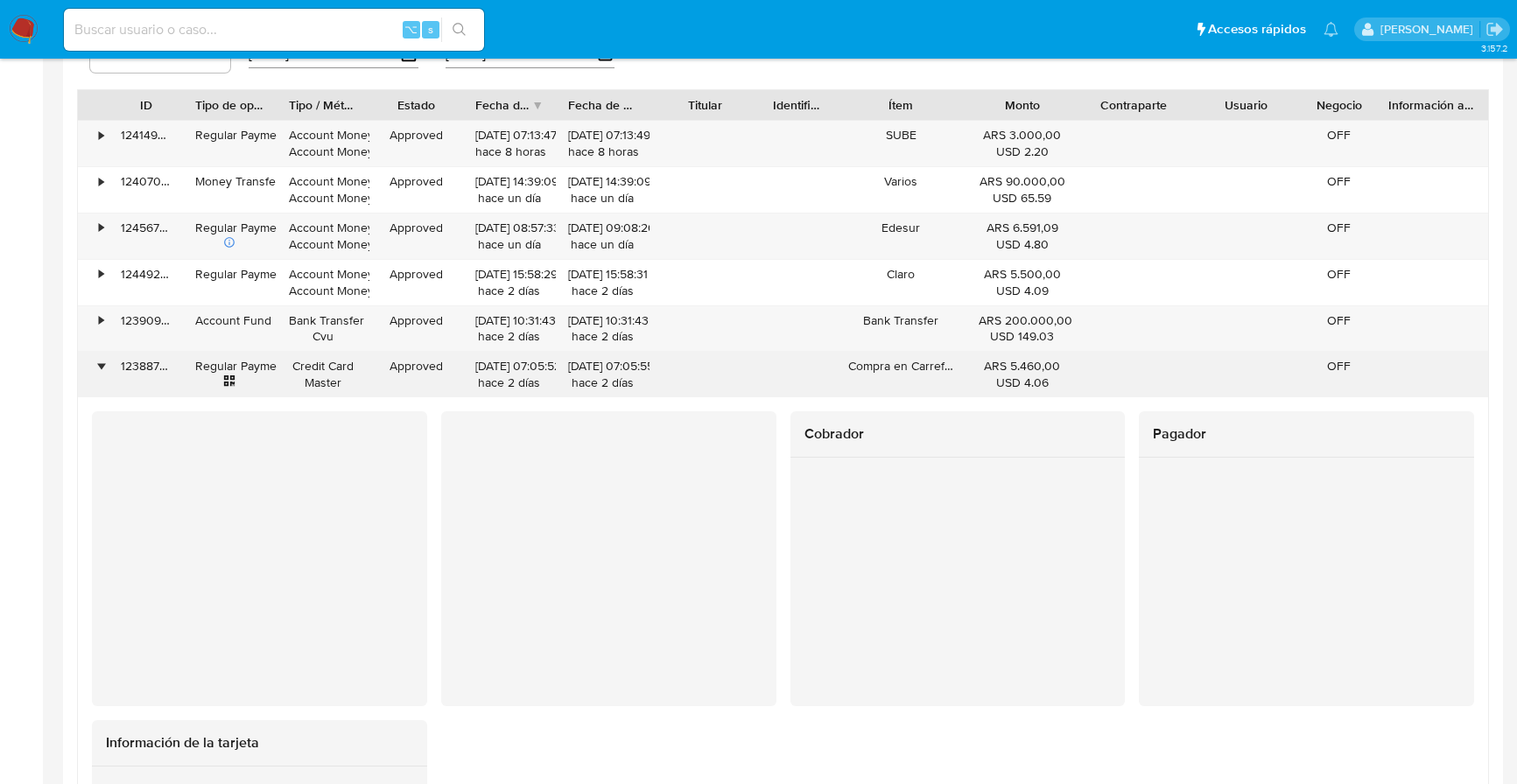
click at [103, 364] on div "•" at bounding box center [101, 366] width 4 height 17
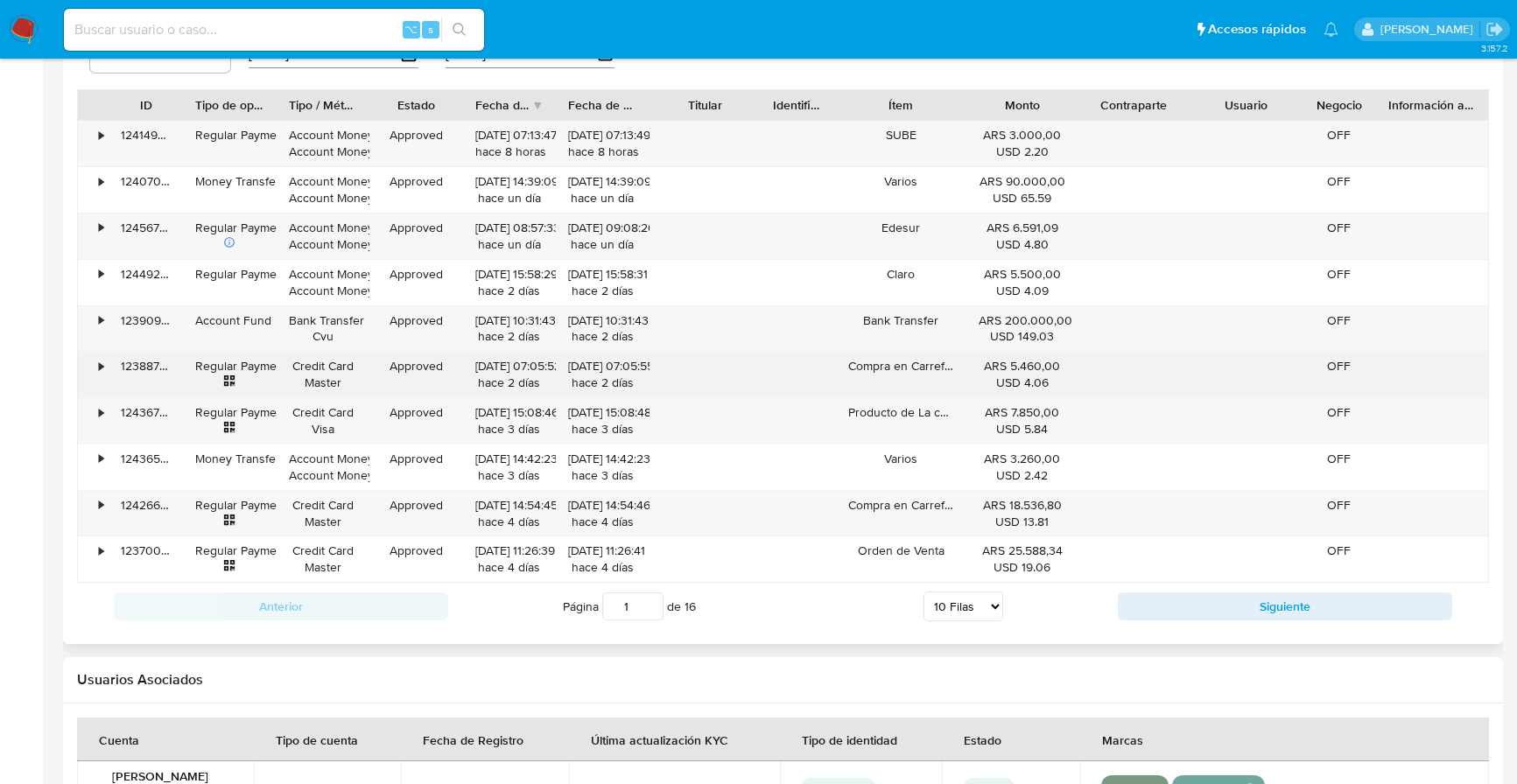
drag, startPoint x: 344, startPoint y: 386, endPoint x: 290, endPoint y: 372, distance: 55.8
click at [290, 372] on div "Credit Card Master" at bounding box center [323, 375] width 69 height 33
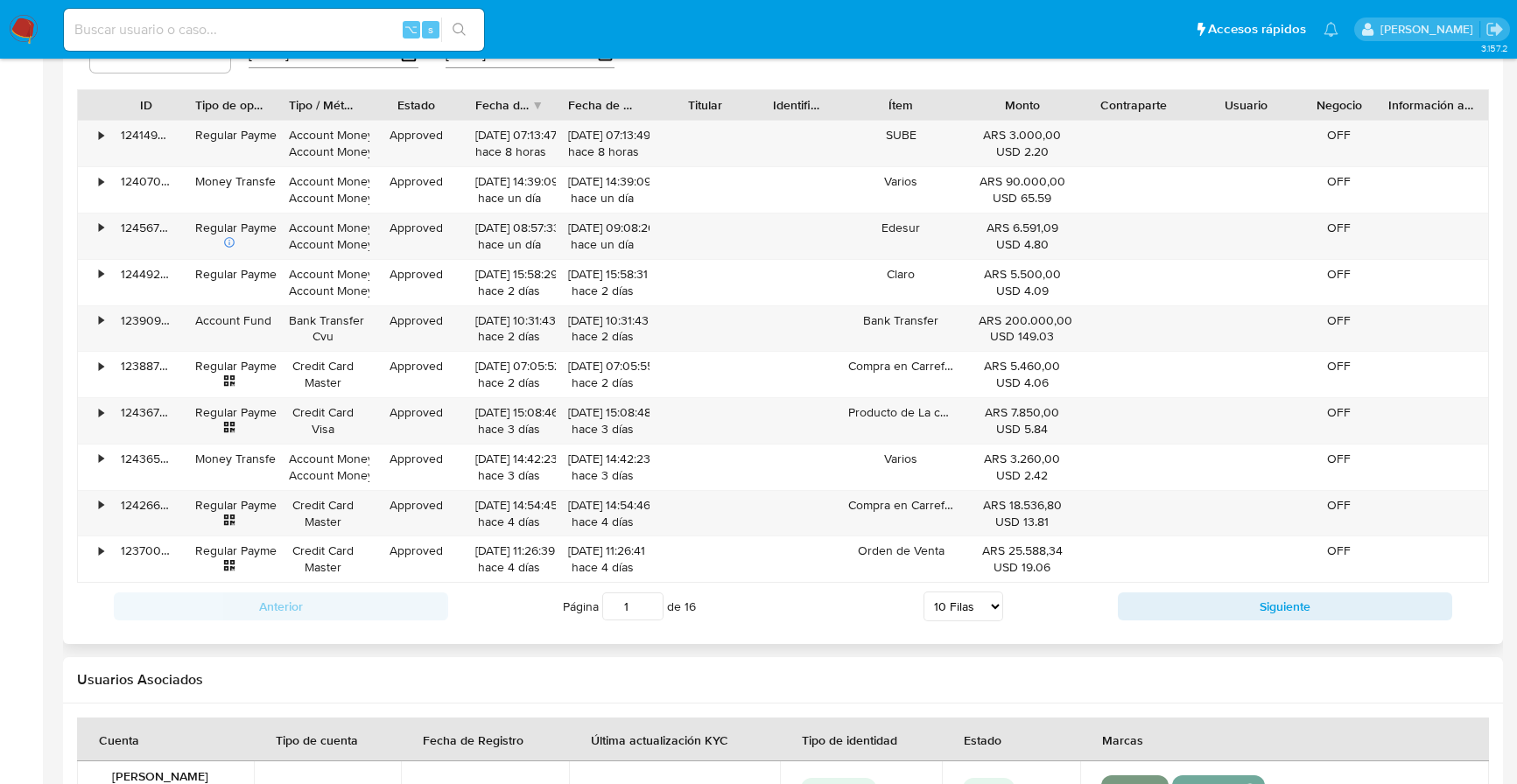
click at [673, 72] on div "Tipo de operación Todos Desde 06/06/2025 Hasta 03/09/2025 Más filtros" at bounding box center [783, 45] width 1412 height 87
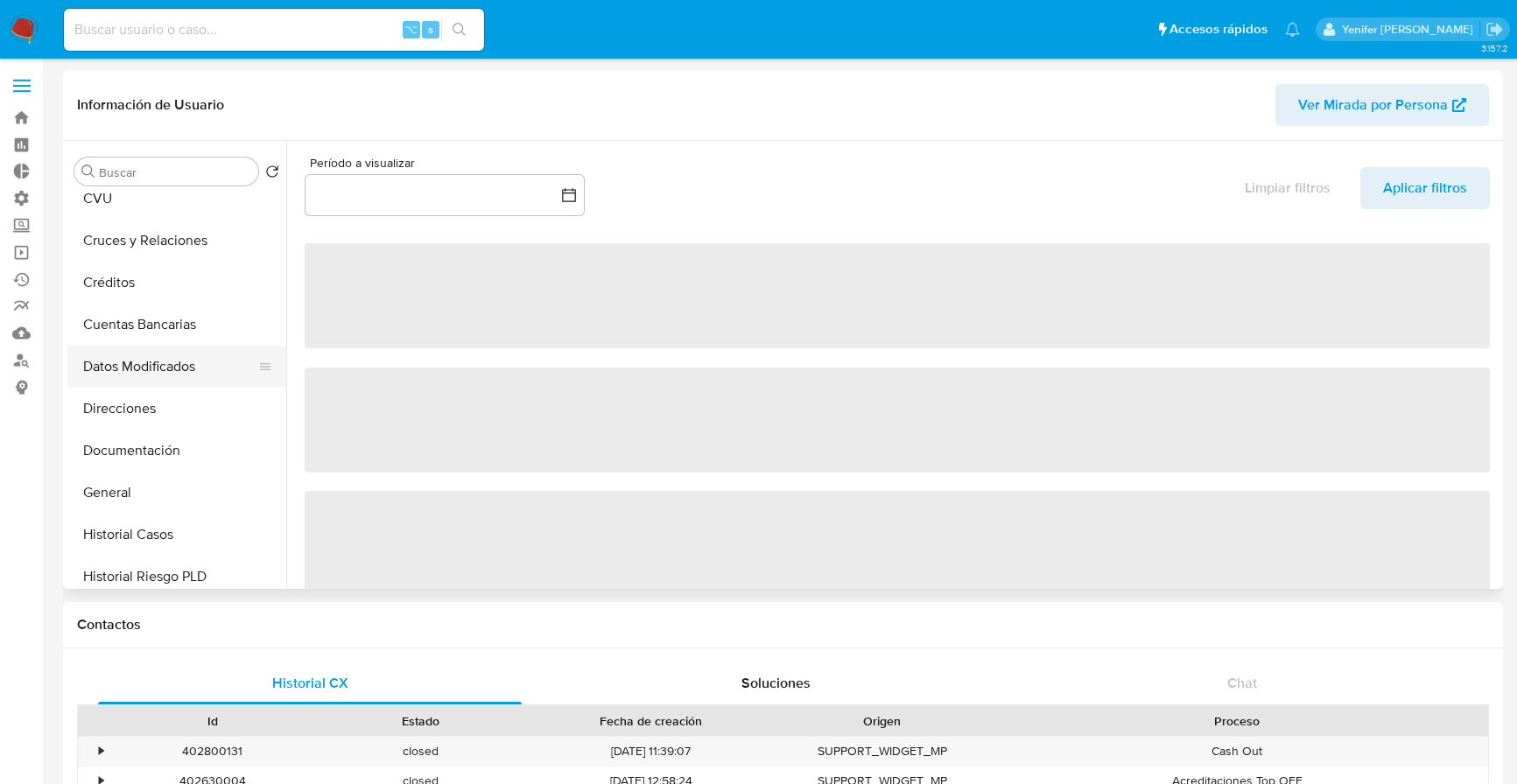
scroll to position [101, 0]
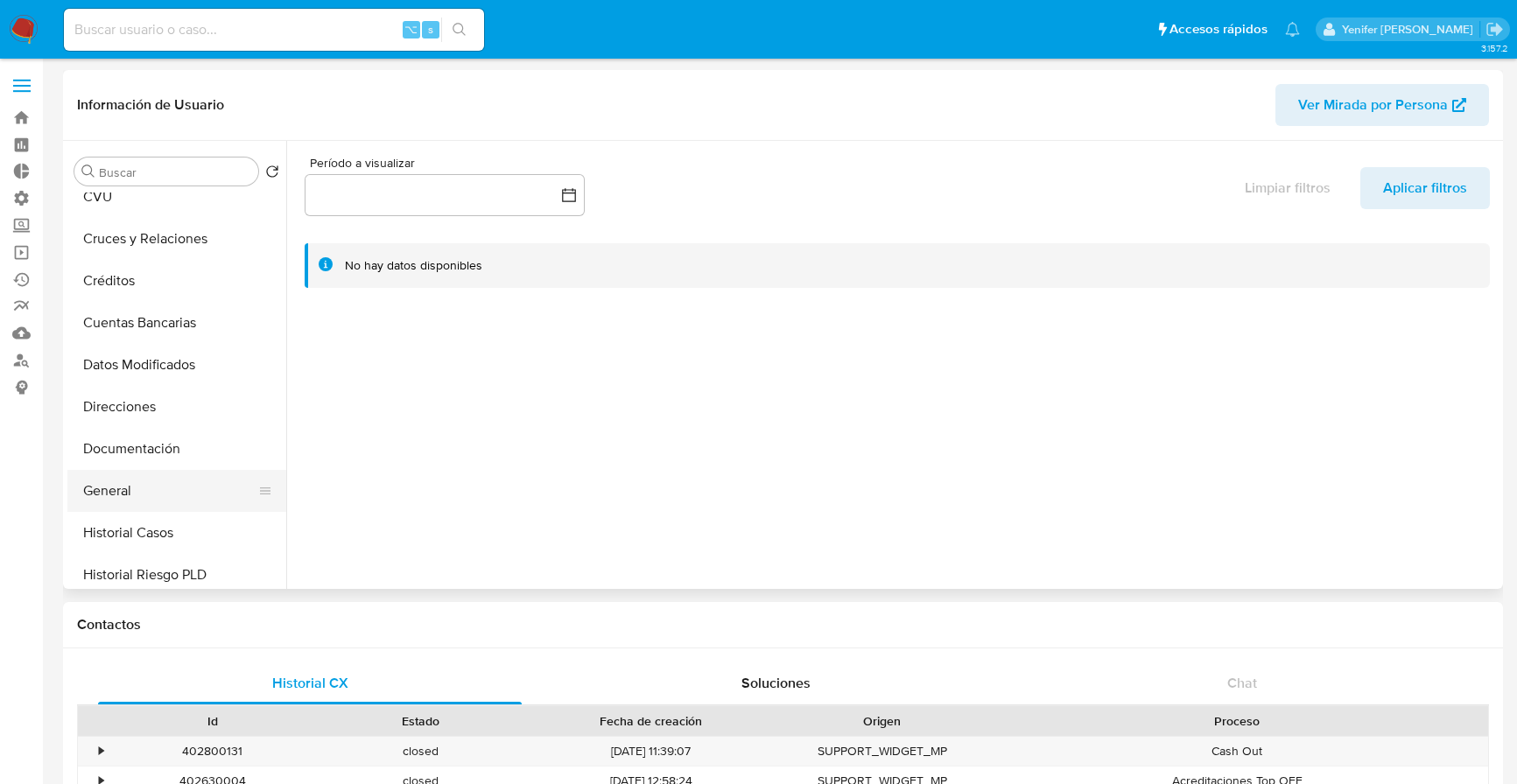
click at [142, 492] on button "General" at bounding box center [170, 491] width 205 height 42
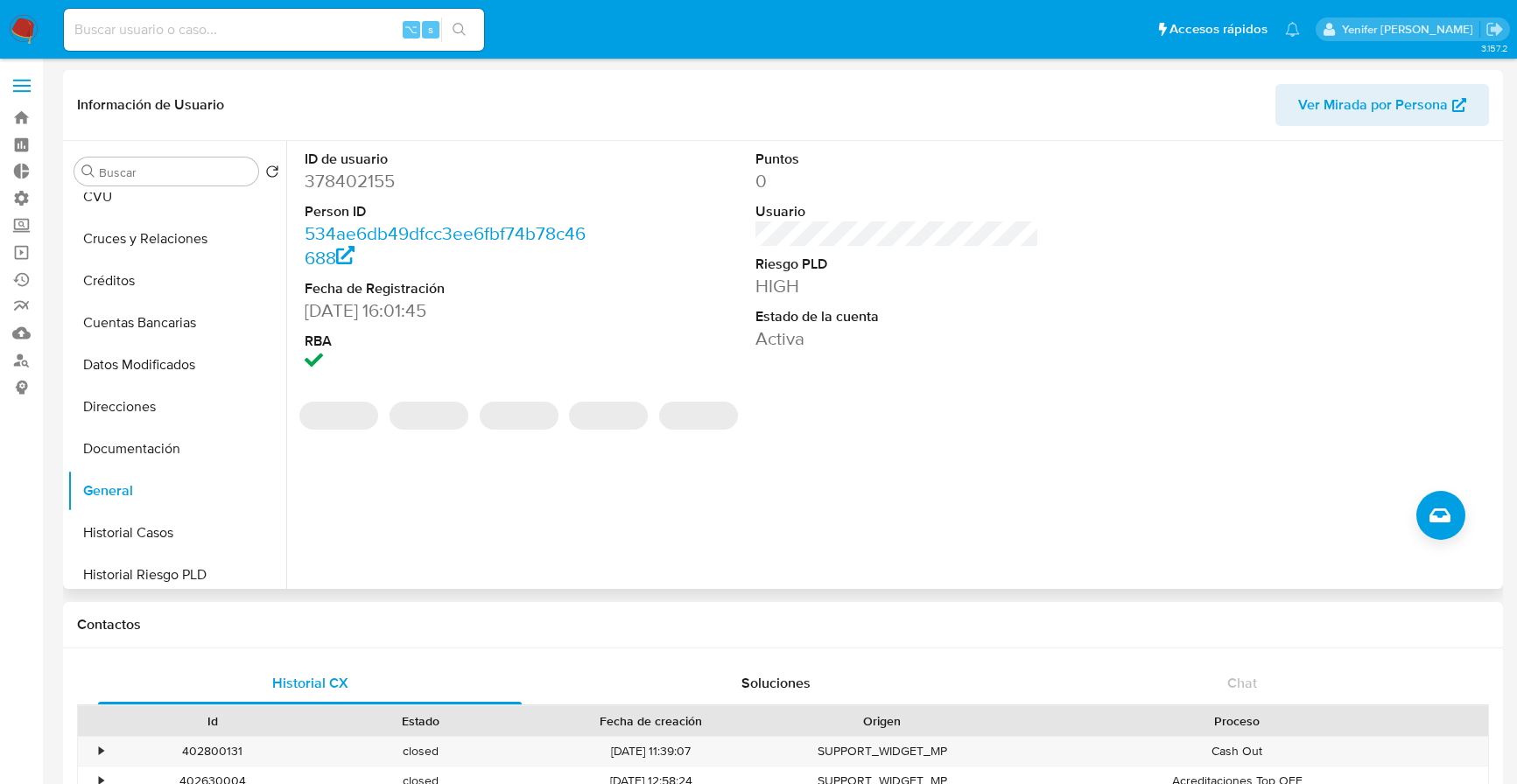
select select "10"
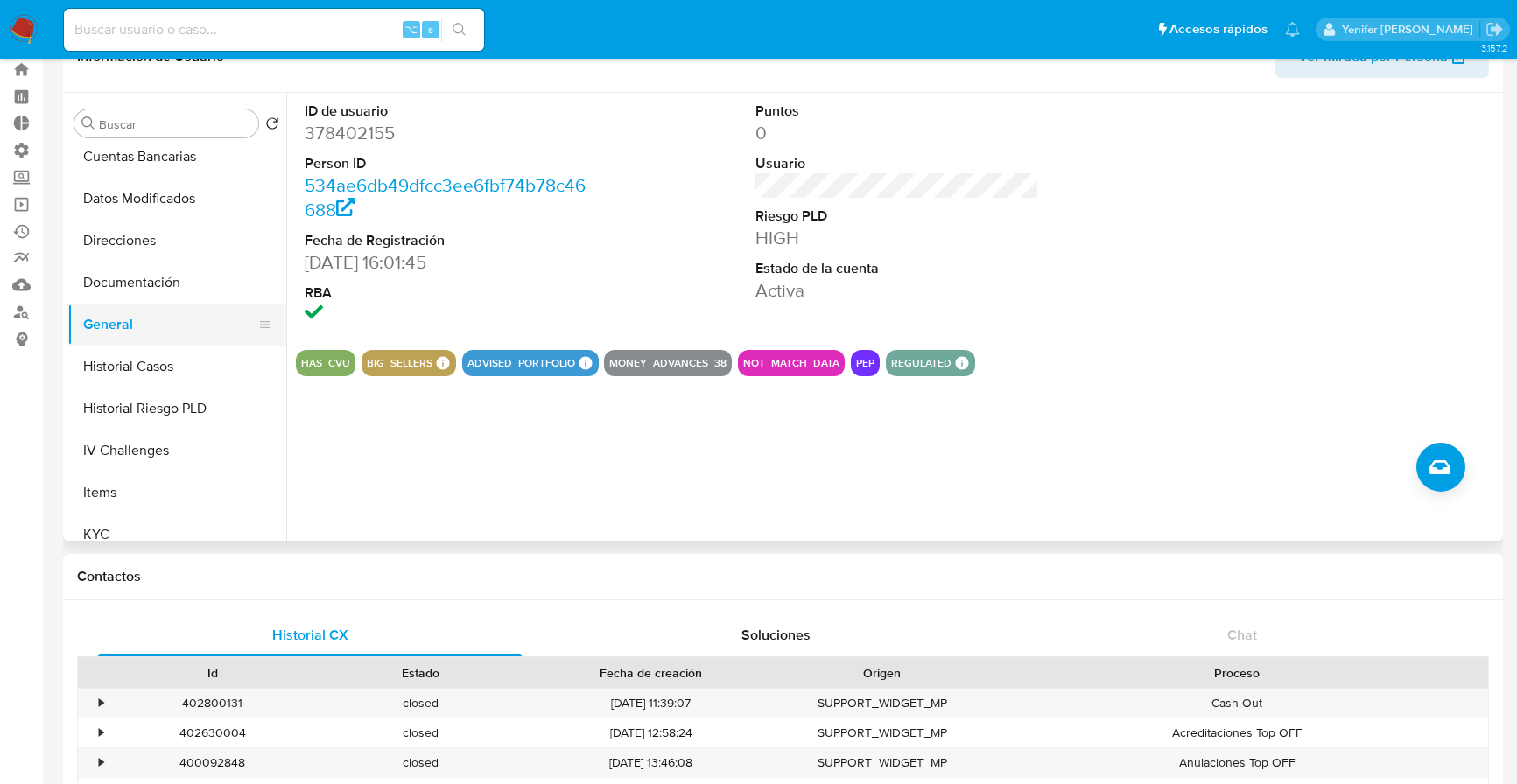
scroll to position [272, 0]
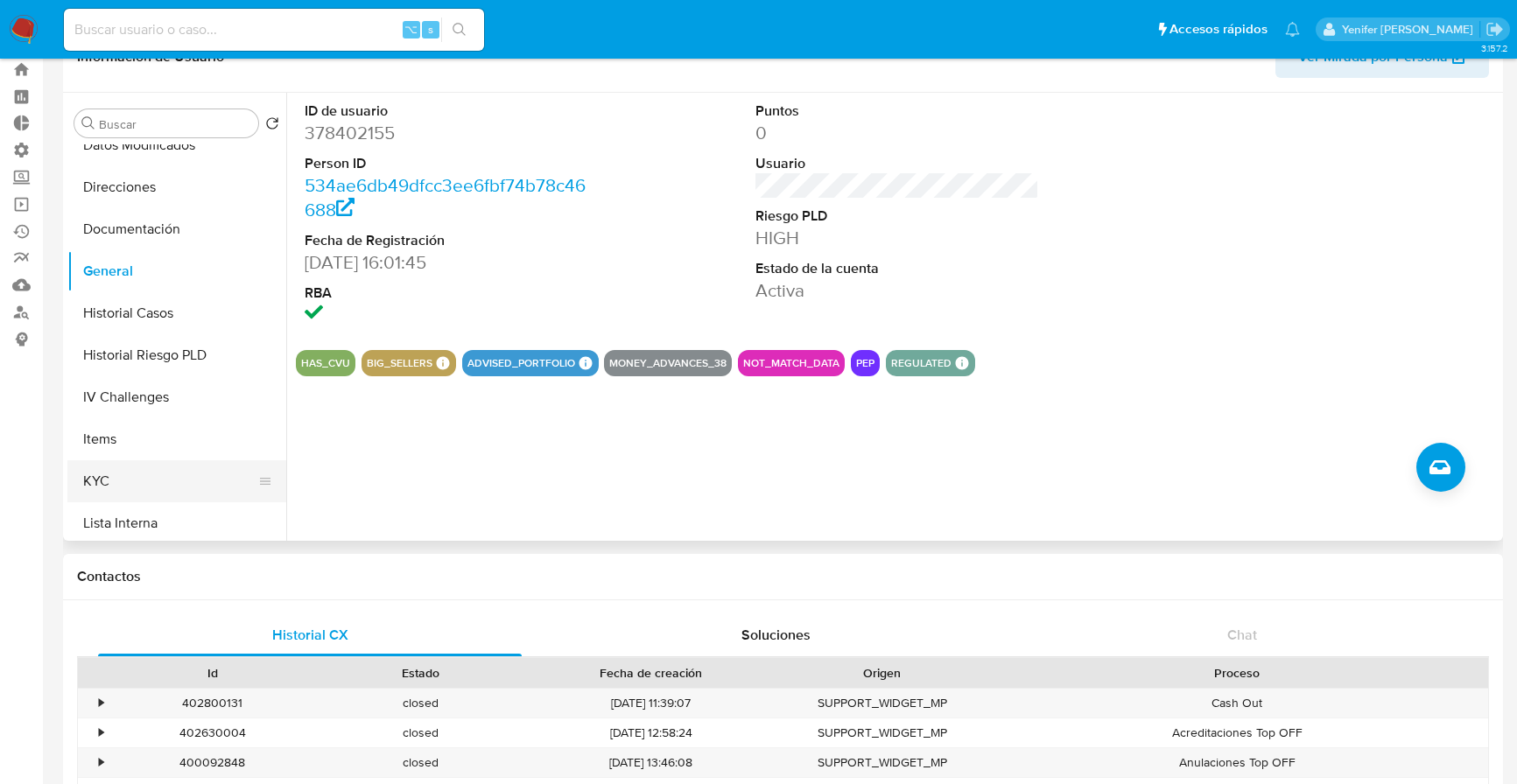
click at [126, 490] on button "KYC" at bounding box center [170, 481] width 205 height 42
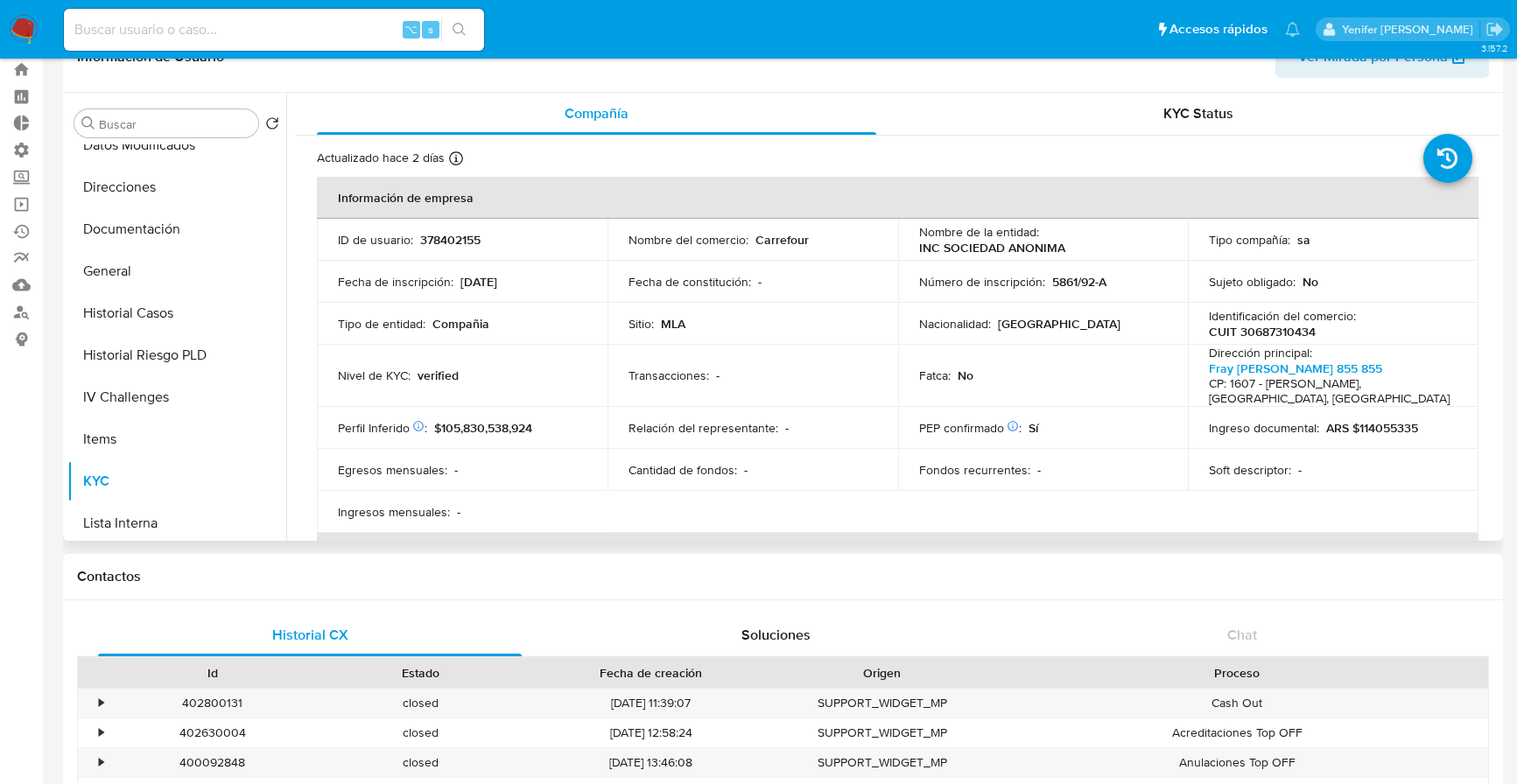
click at [388, 85] on div "Información de Usuario Ver Mirada por Persona" at bounding box center [783, 57] width 1440 height 71
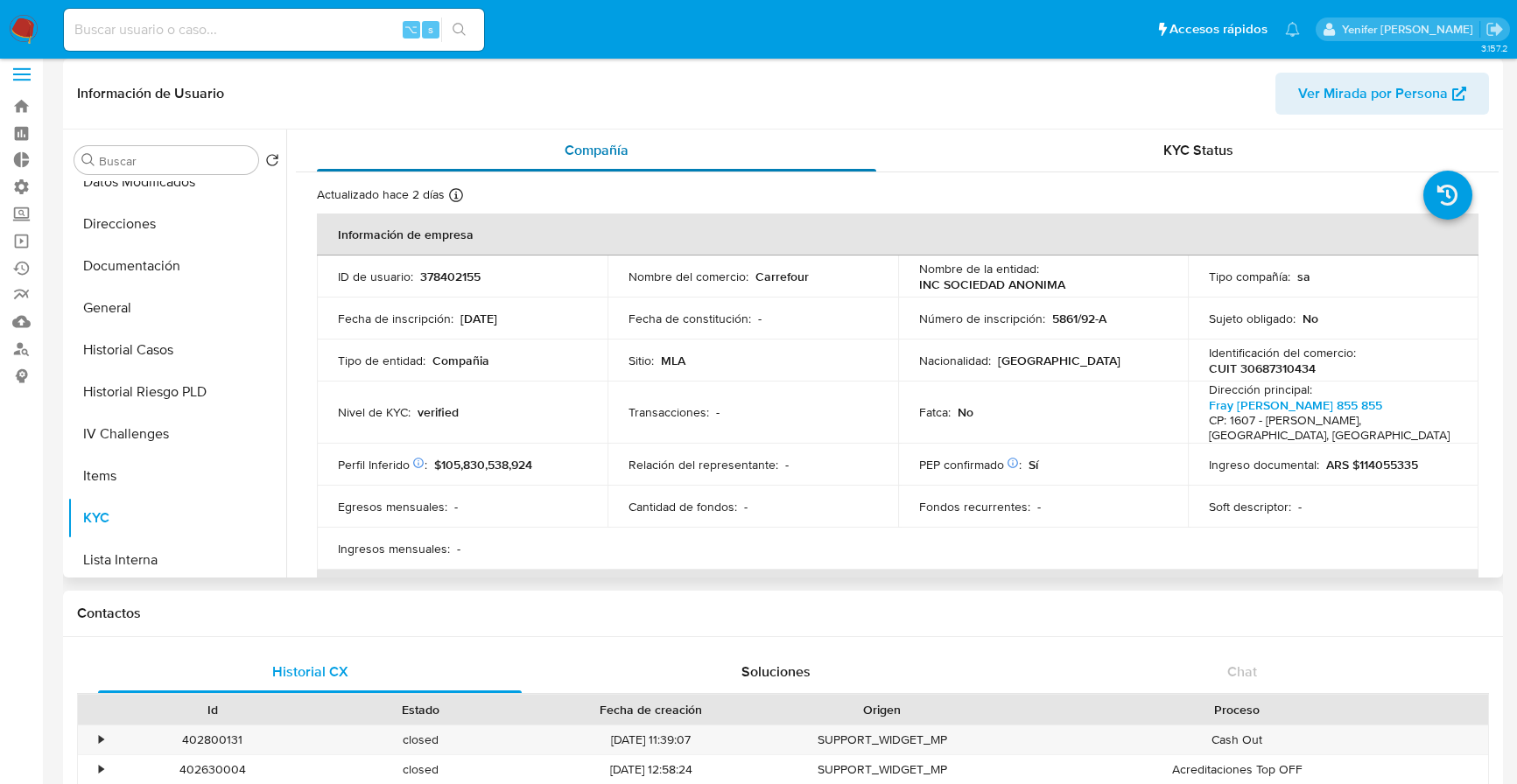
scroll to position [0, 0]
